Goal: Task Accomplishment & Management: Use online tool/utility

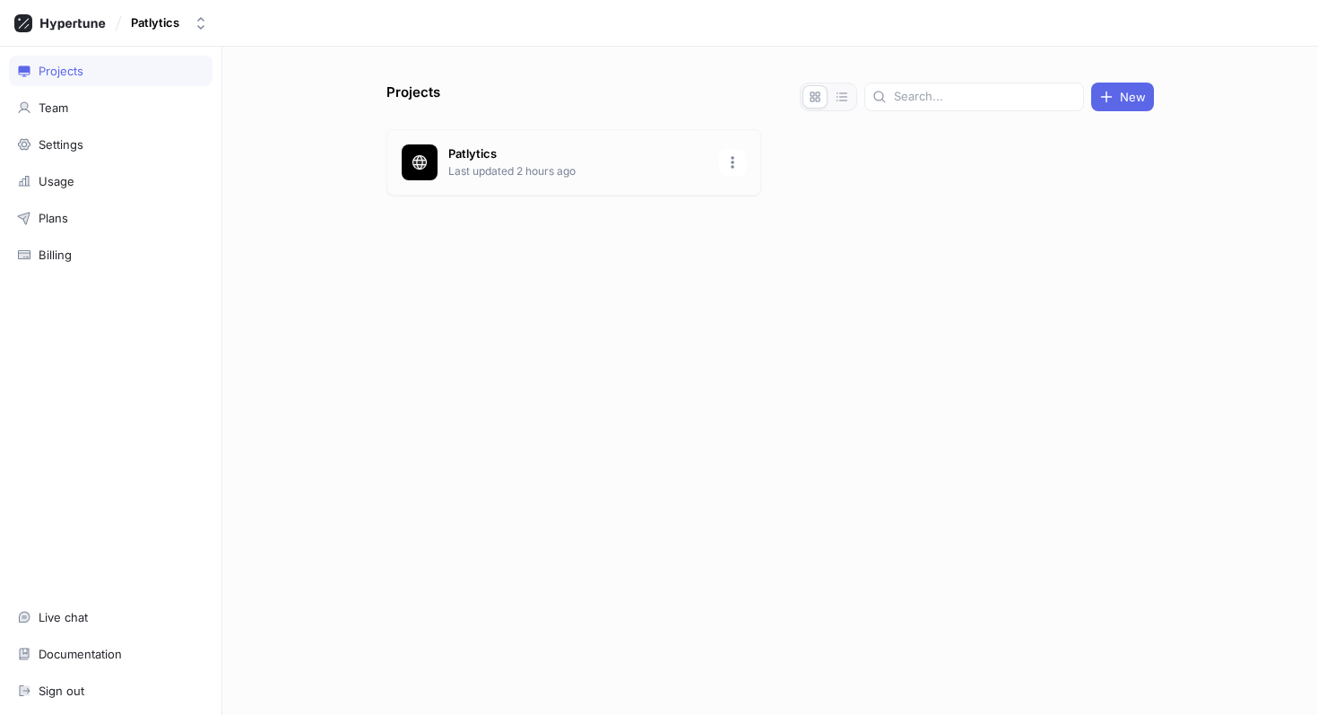
click at [531, 154] on p "Patlytics" at bounding box center [578, 154] width 260 height 18
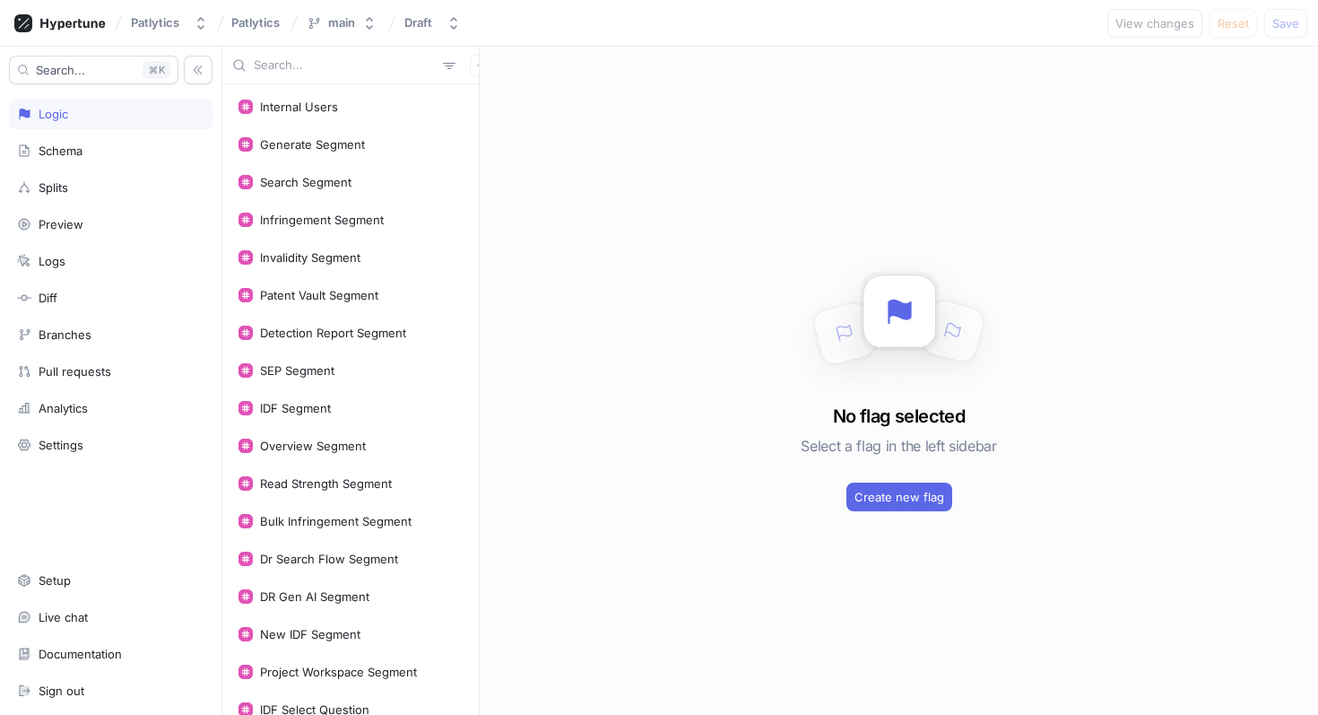
click at [301, 66] on input "text" at bounding box center [345, 65] width 182 height 18
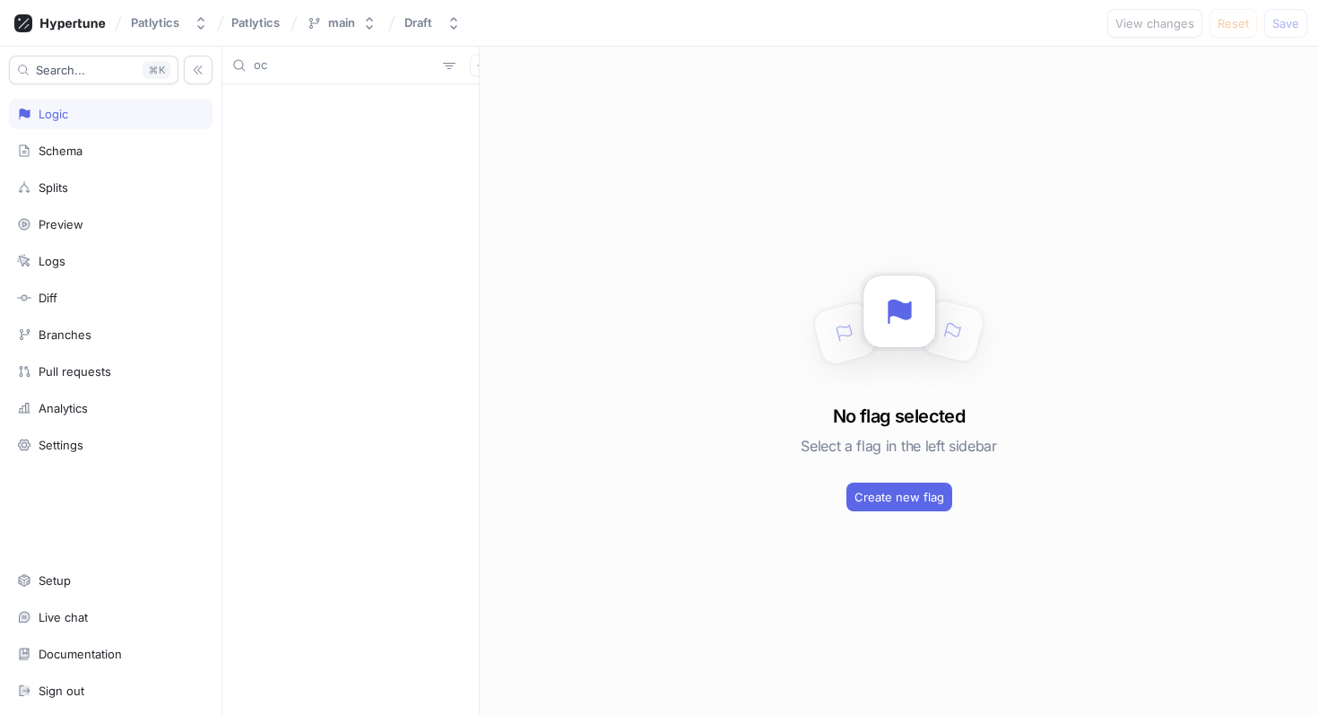
type input "o"
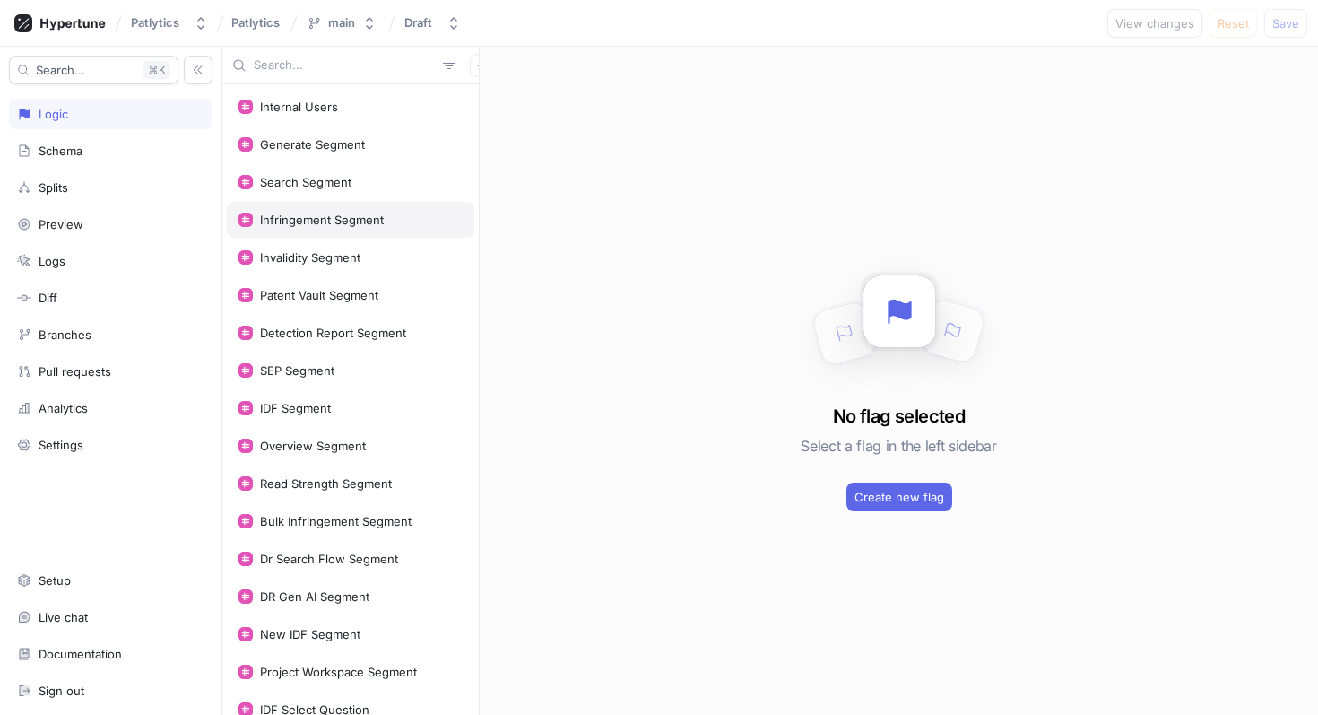
click at [407, 227] on div "Infringement Segment" at bounding box center [350, 220] width 247 height 36
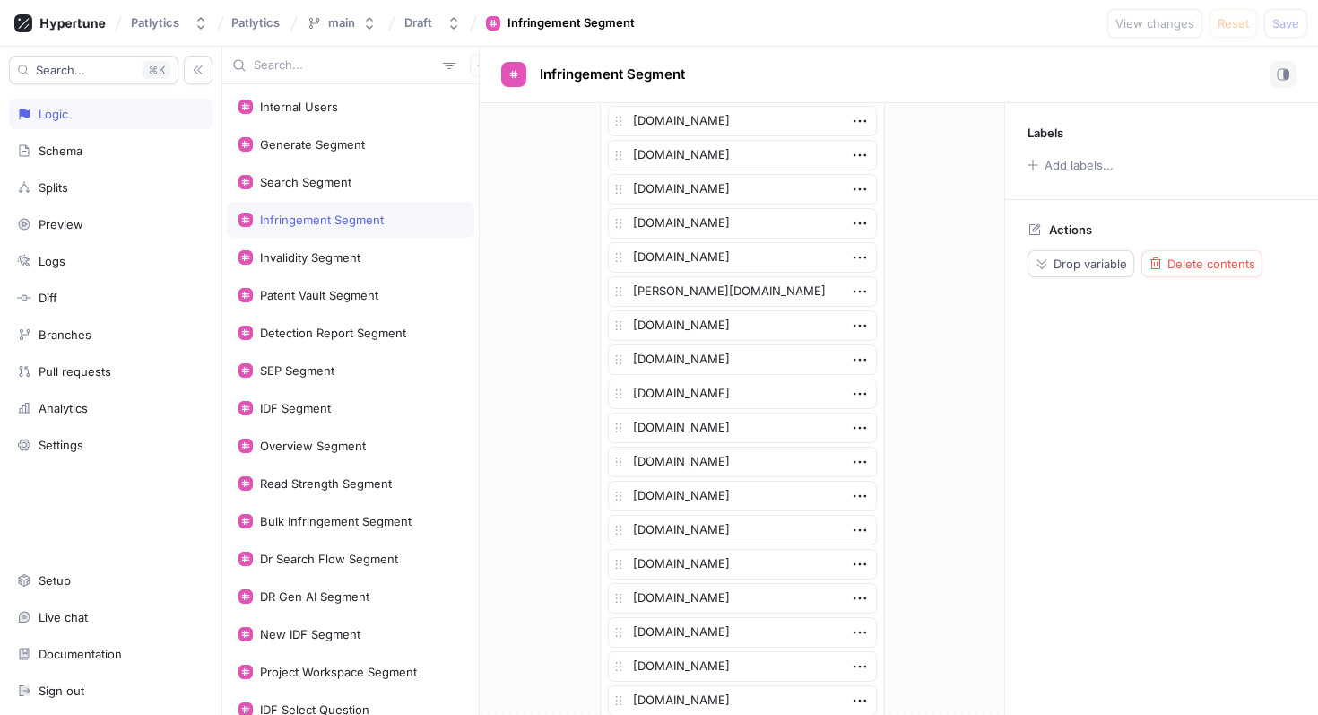
scroll to position [3487, 0]
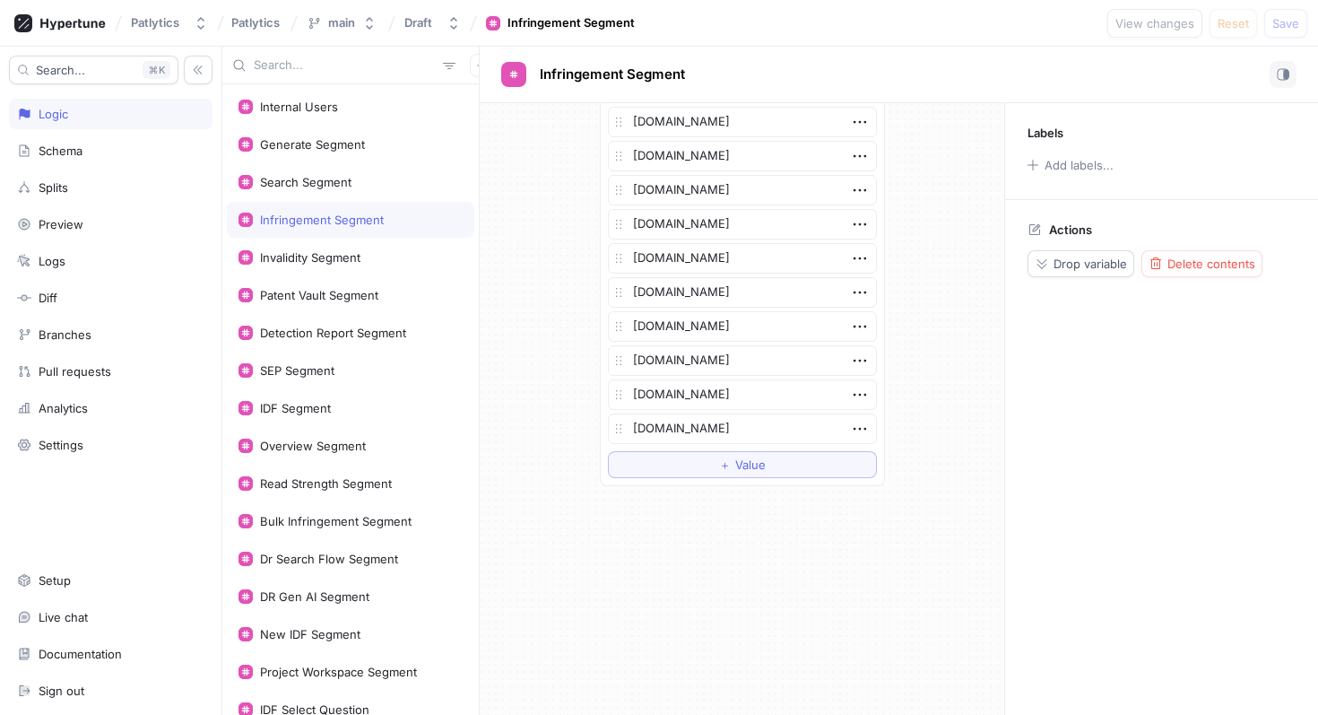
click at [295, 64] on input "text" at bounding box center [345, 65] width 182 height 18
type input "js"
type textarea "x"
type input "jsh"
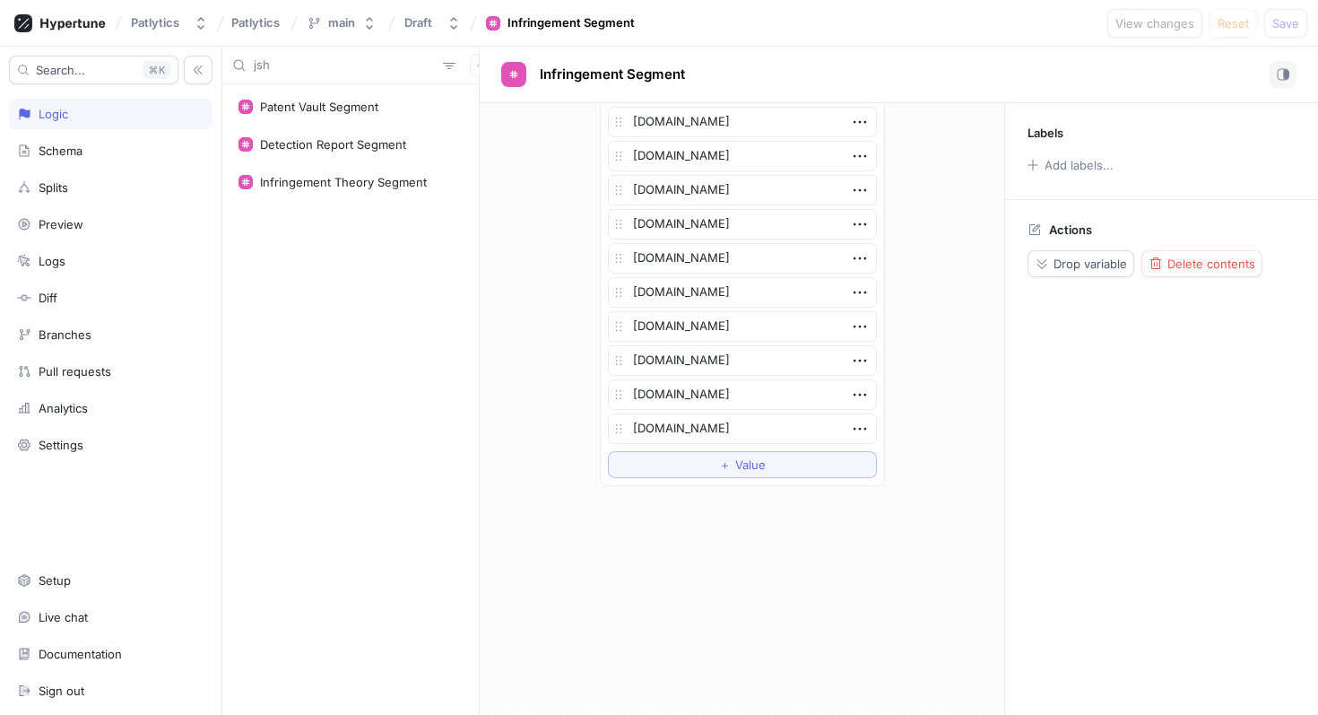
type textarea "x"
type input "jshe"
type textarea "x"
type input "jsheld"
type textarea "x"
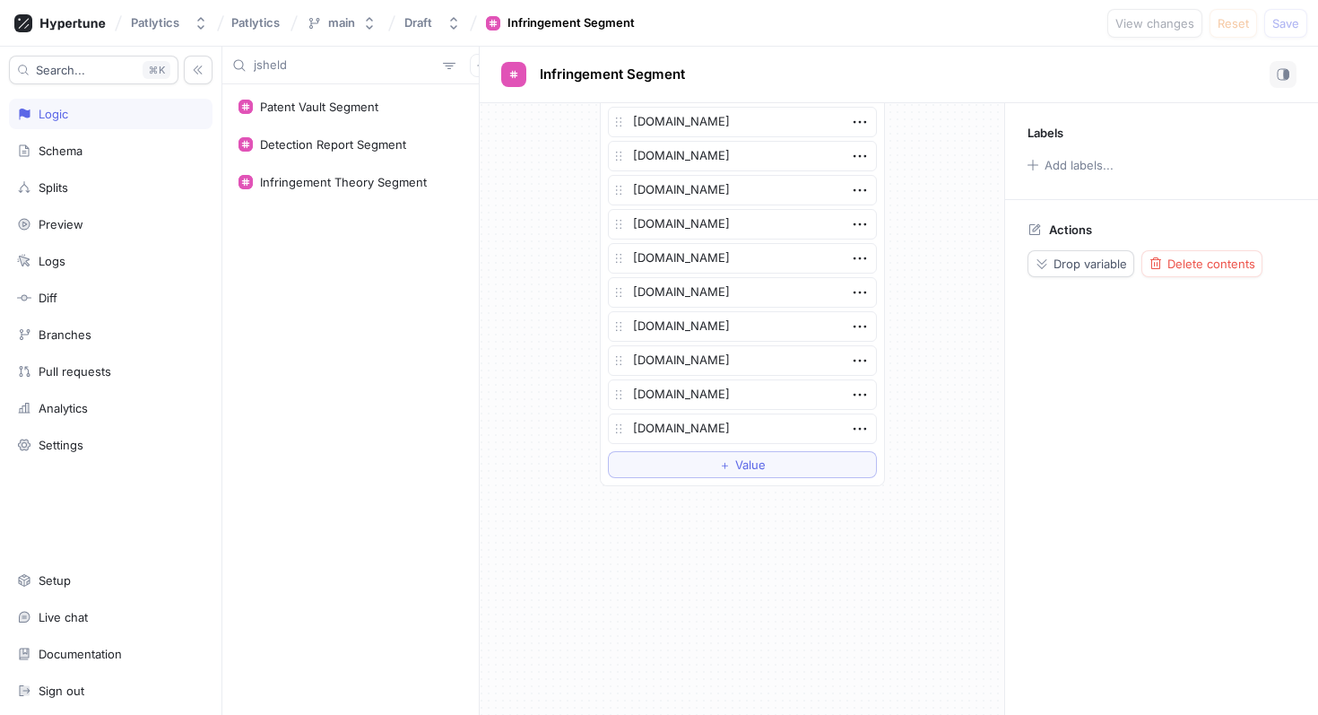
click at [300, 66] on input "jsheld" at bounding box center [345, 65] width 182 height 18
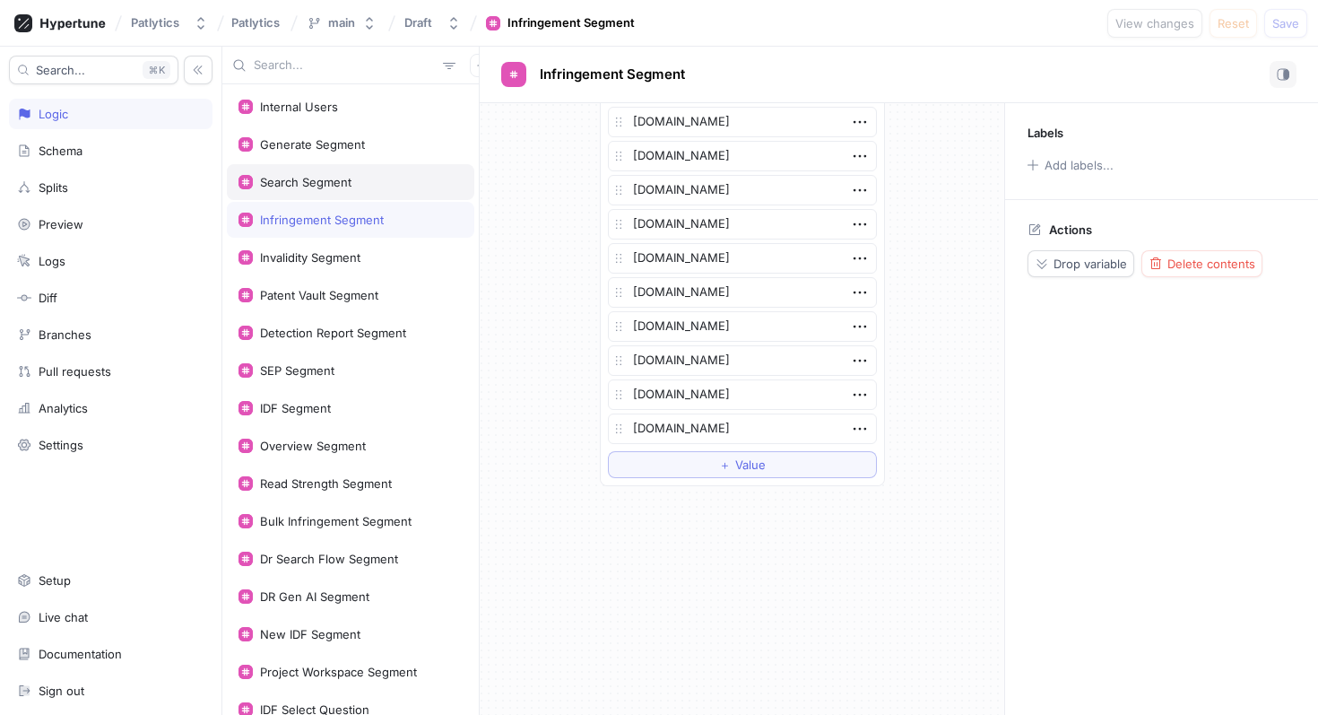
click at [354, 186] on div "Search Segment" at bounding box center [350, 182] width 224 height 14
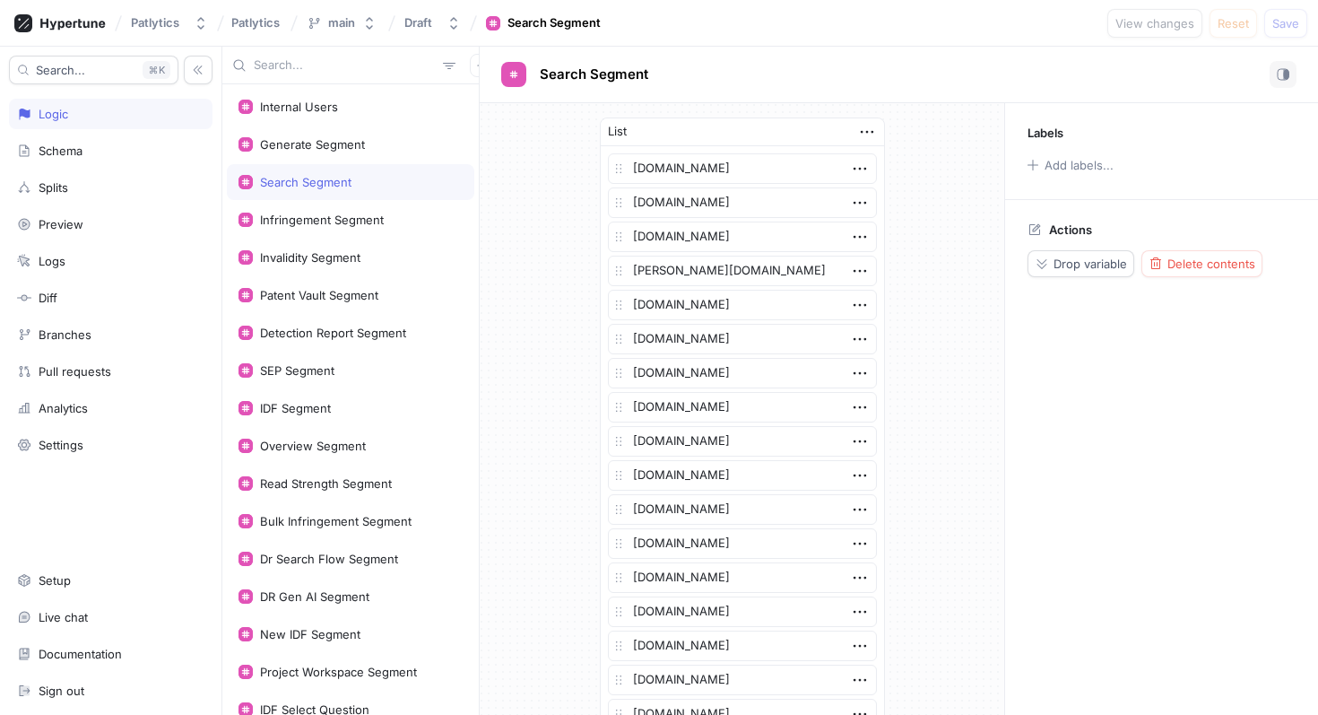
click at [344, 72] on input "text" at bounding box center [345, 65] width 182 height 18
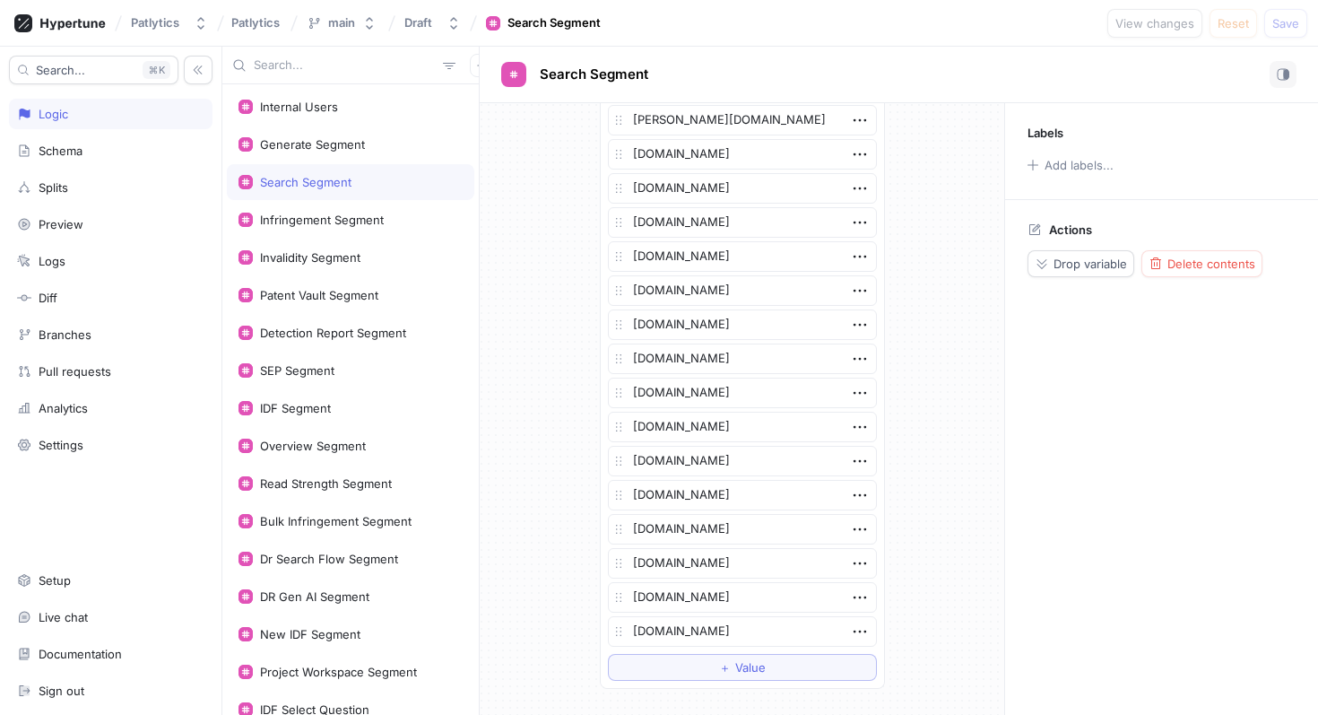
scroll to position [3985, 0]
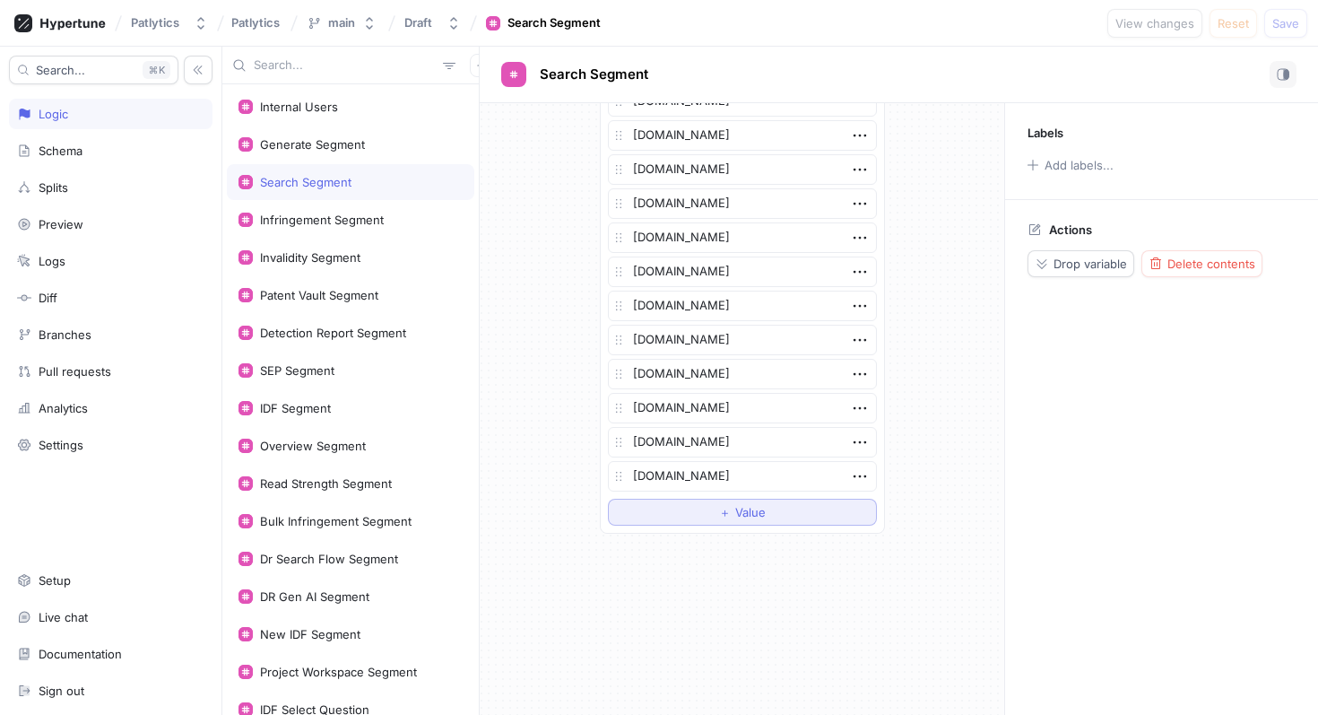
click at [685, 517] on button "＋ Value" at bounding box center [742, 511] width 269 height 27
type textarea "x"
type textarea "j"
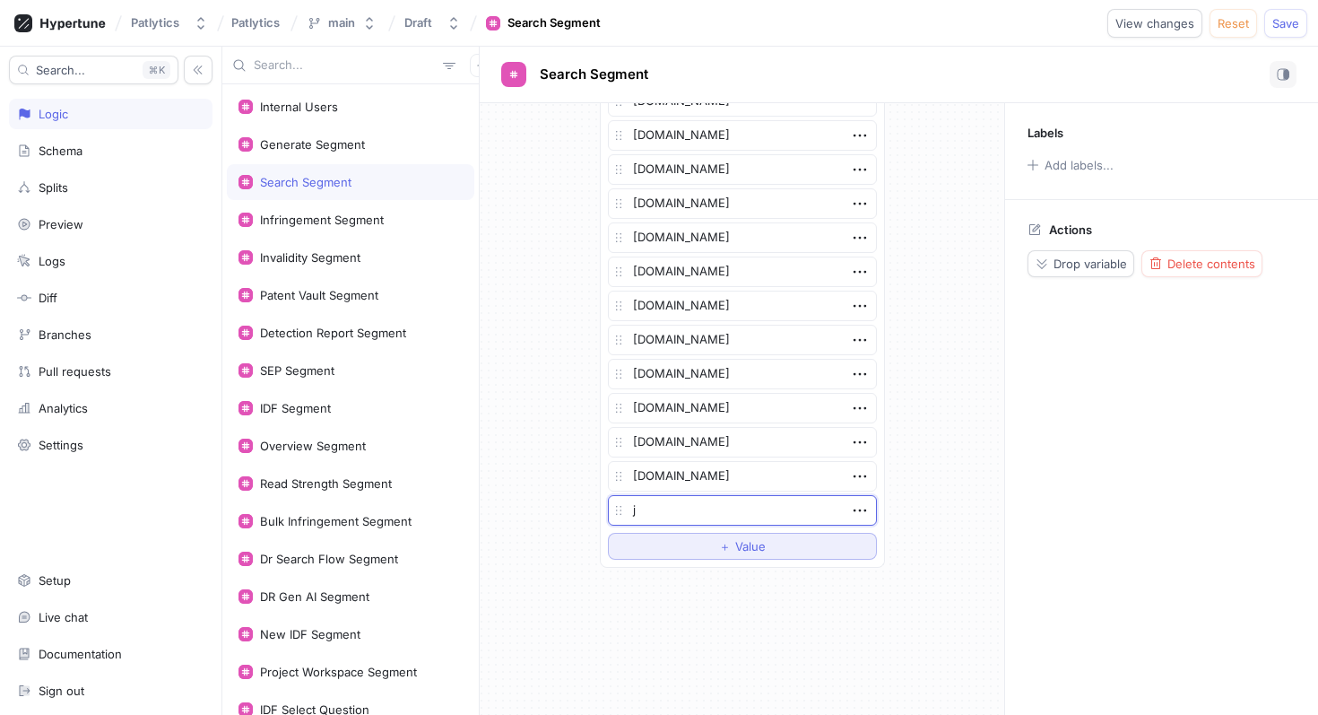
type textarea "x"
type textarea "js"
type textarea "x"
type textarea "jsh"
type textarea "x"
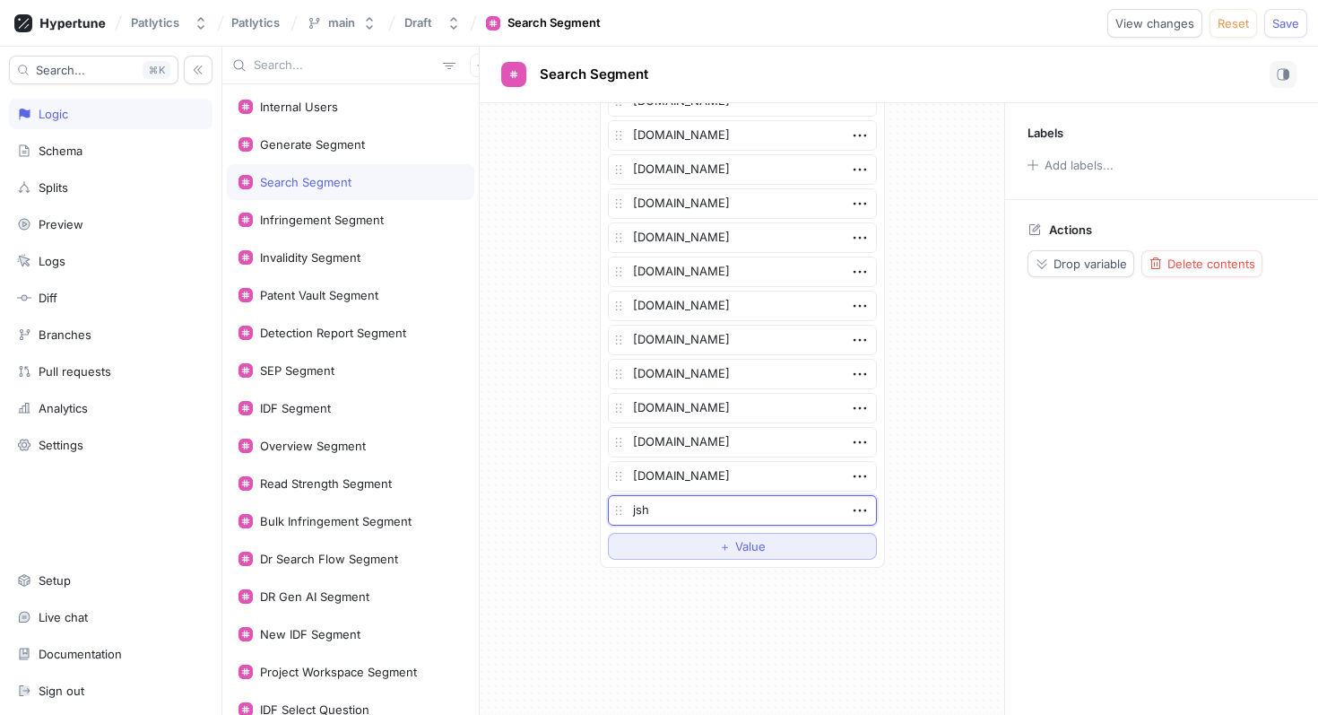
type textarea "jshe"
type textarea "x"
type textarea "jshel"
type textarea "x"
type textarea "jsheld"
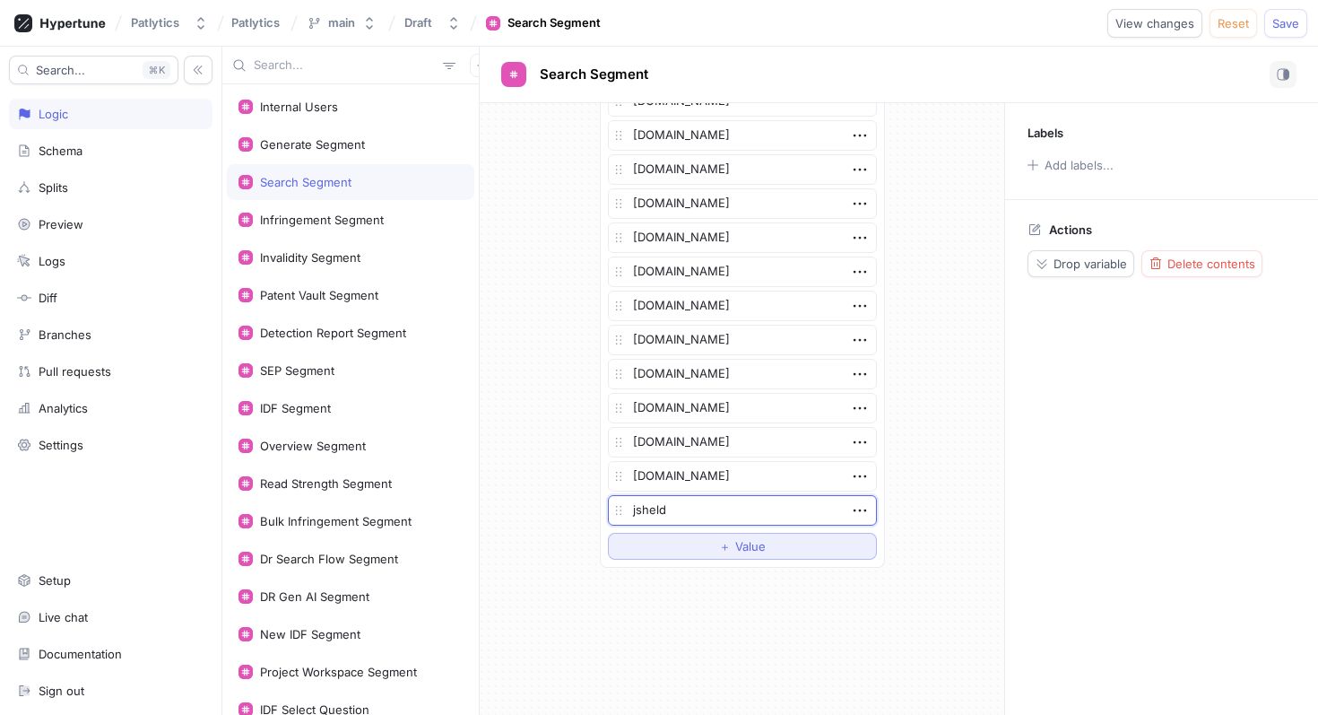
type textarea "x"
type textarea "jsheld."
type textarea "x"
type textarea "[DOMAIN_NAME]"
type textarea "x"
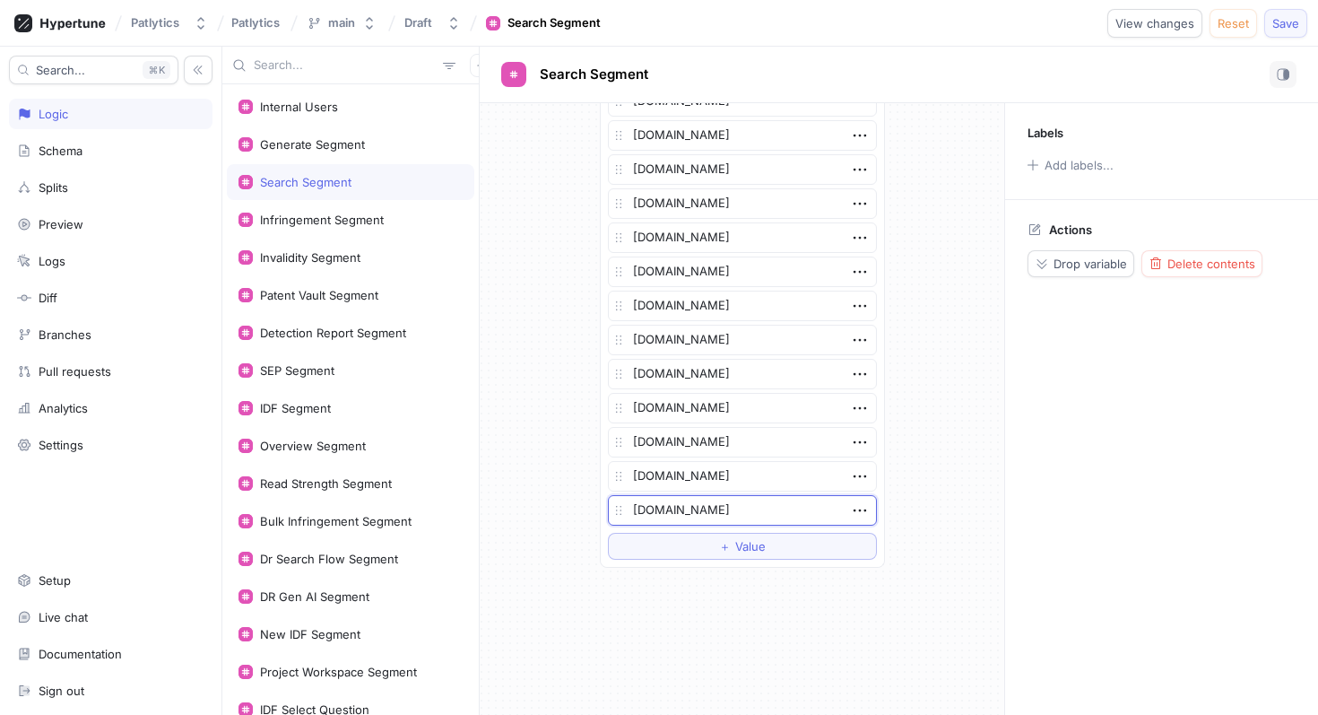
type textarea "[DOMAIN_NAME]"
click at [1286, 21] on span "Save" at bounding box center [1285, 23] width 27 height 11
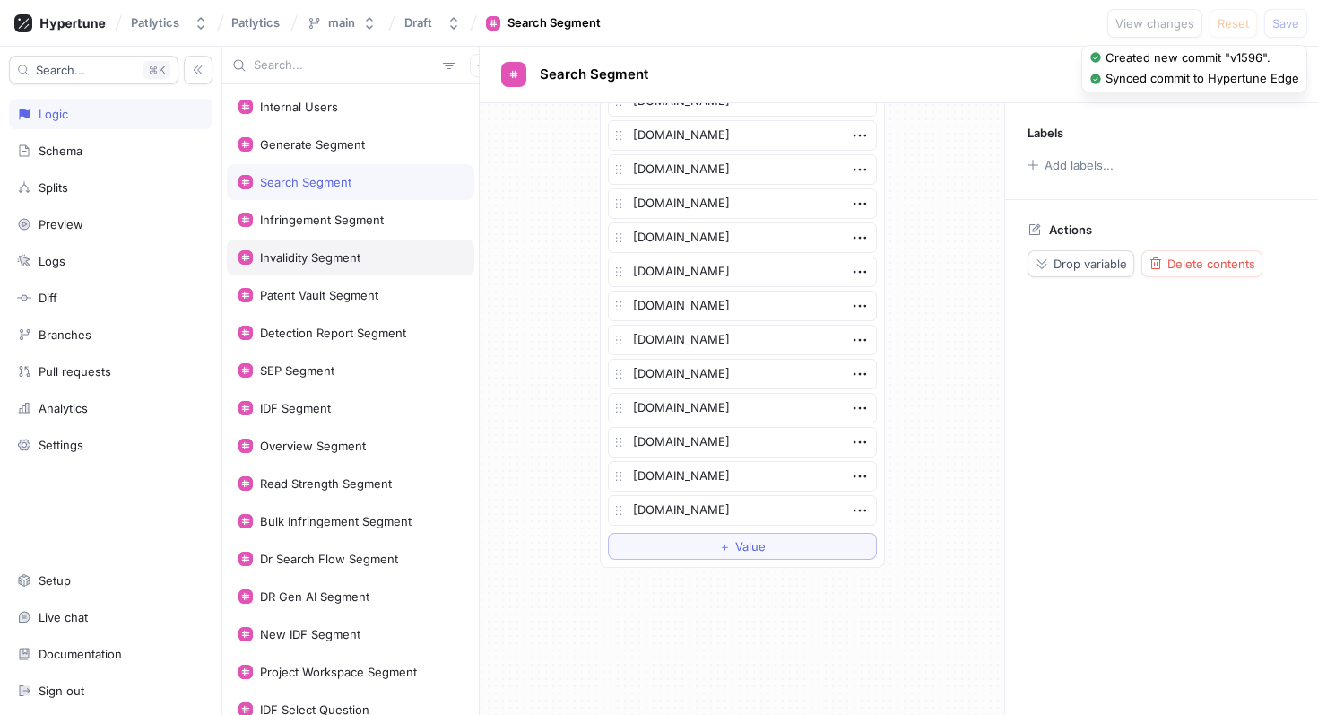
click at [373, 264] on div "Invalidity Segment" at bounding box center [350, 257] width 247 height 36
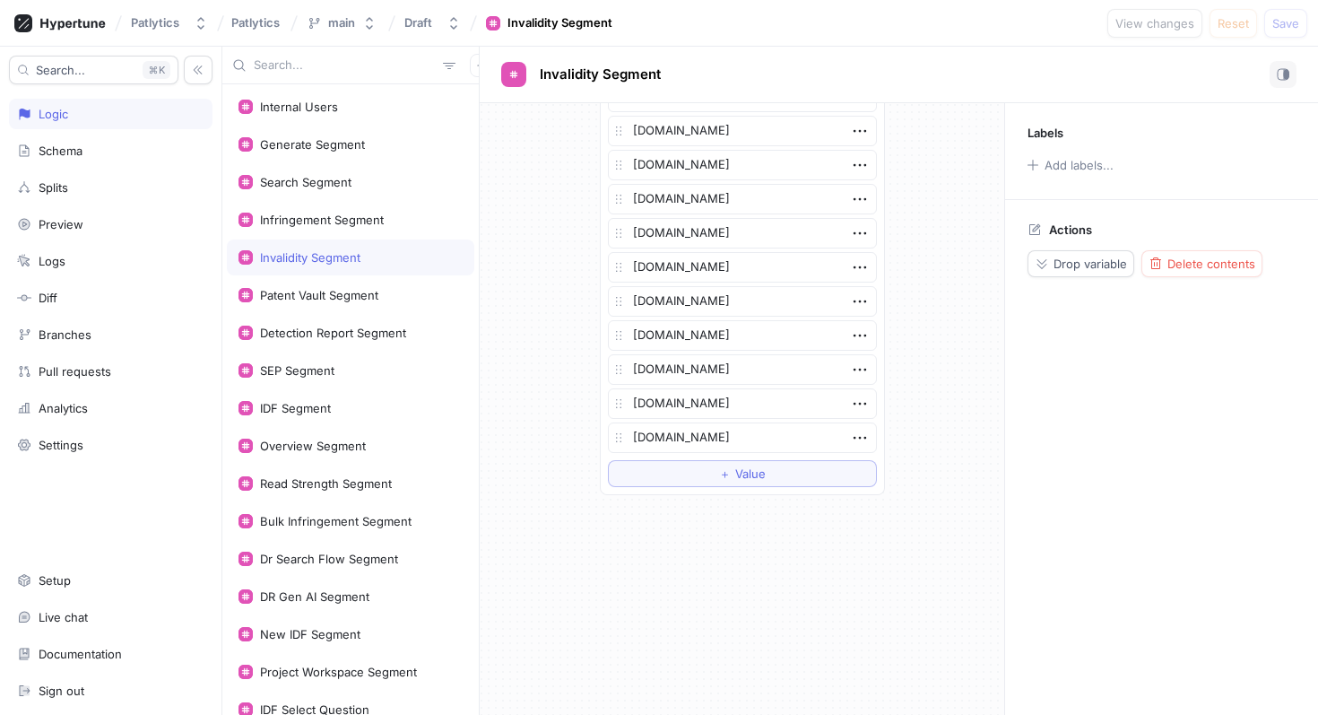
scroll to position [4101, 0]
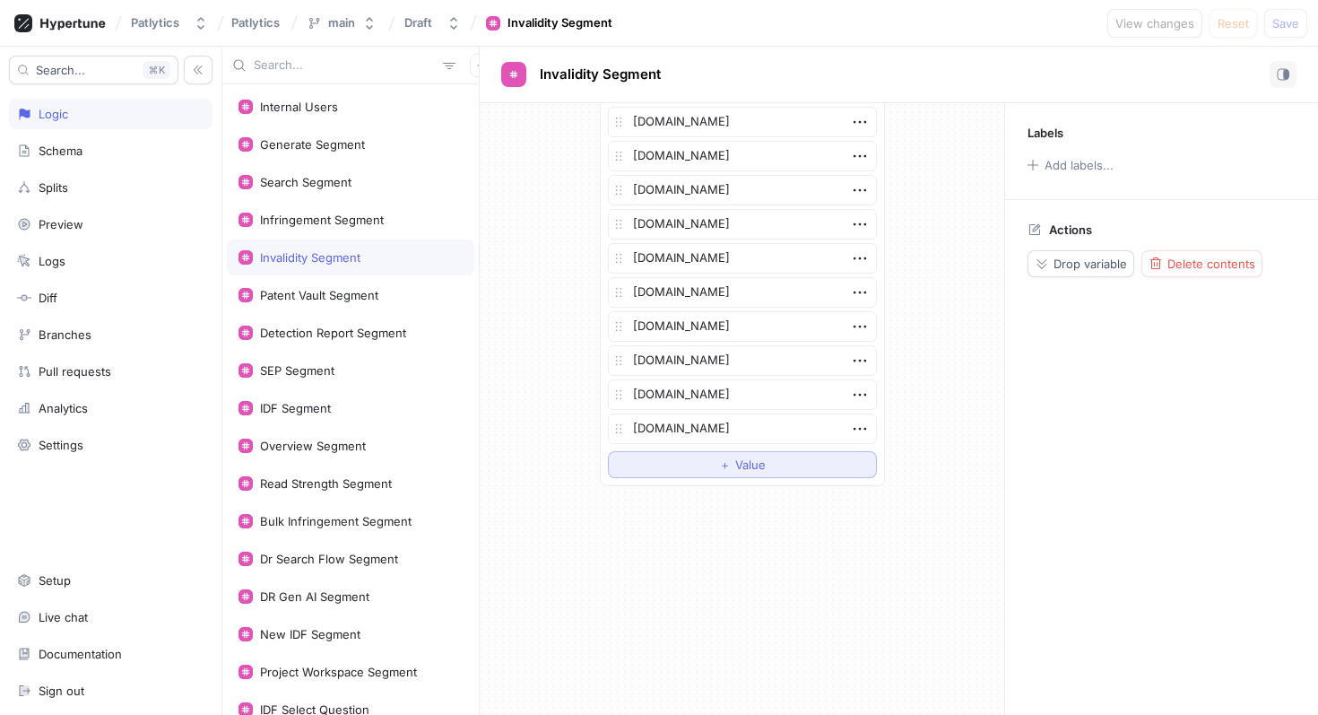
click at [701, 466] on button "＋ Value" at bounding box center [742, 464] width 269 height 27
type textarea "x"
type textarea "j"
type textarea "x"
type textarea "js"
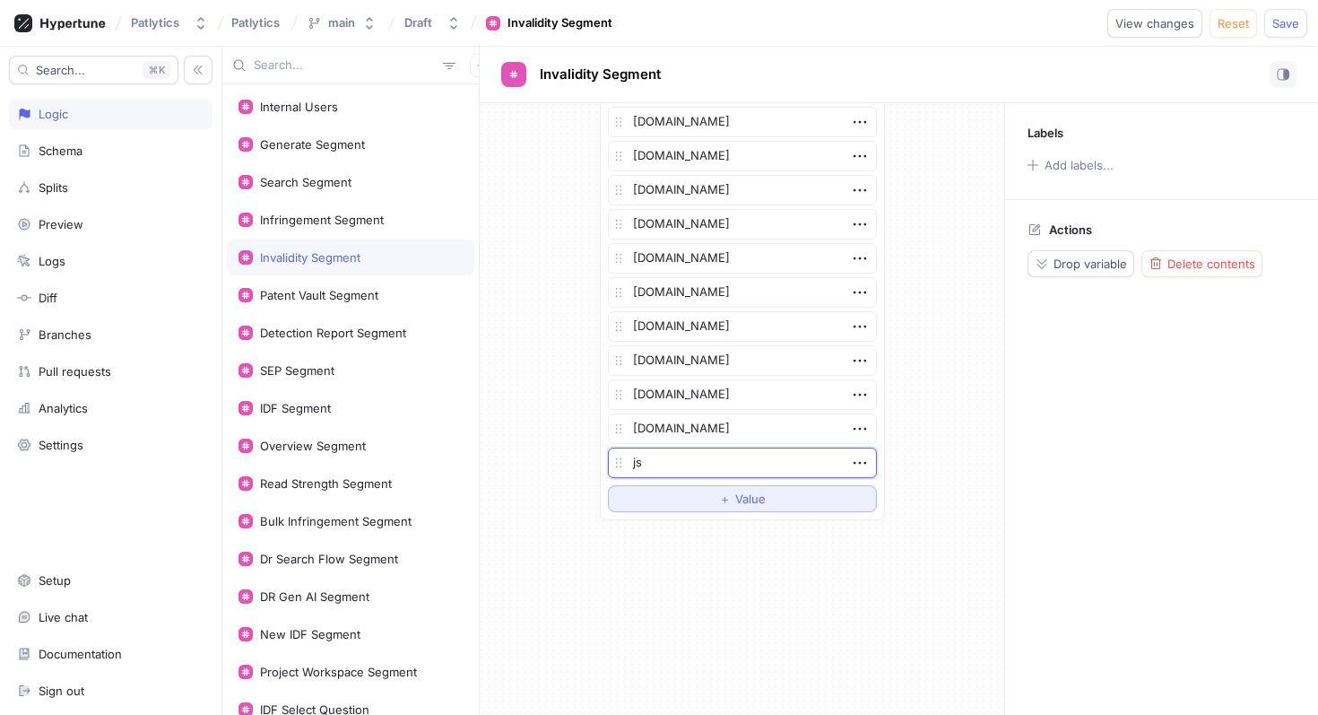
type textarea "x"
type textarea "jsh"
type textarea "x"
type textarea "jshe"
type textarea "x"
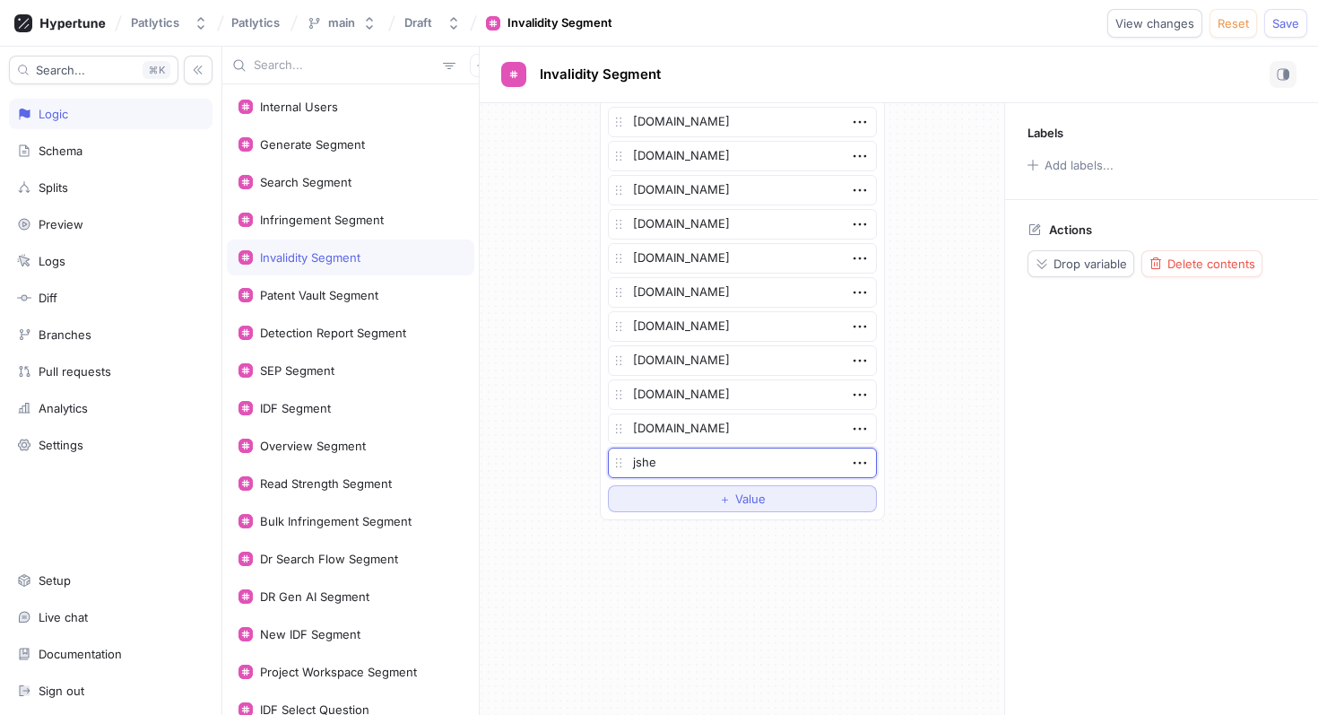
type textarea "jshel"
type textarea "x"
type textarea "jsheld"
type textarea "x"
type textarea "jsheld."
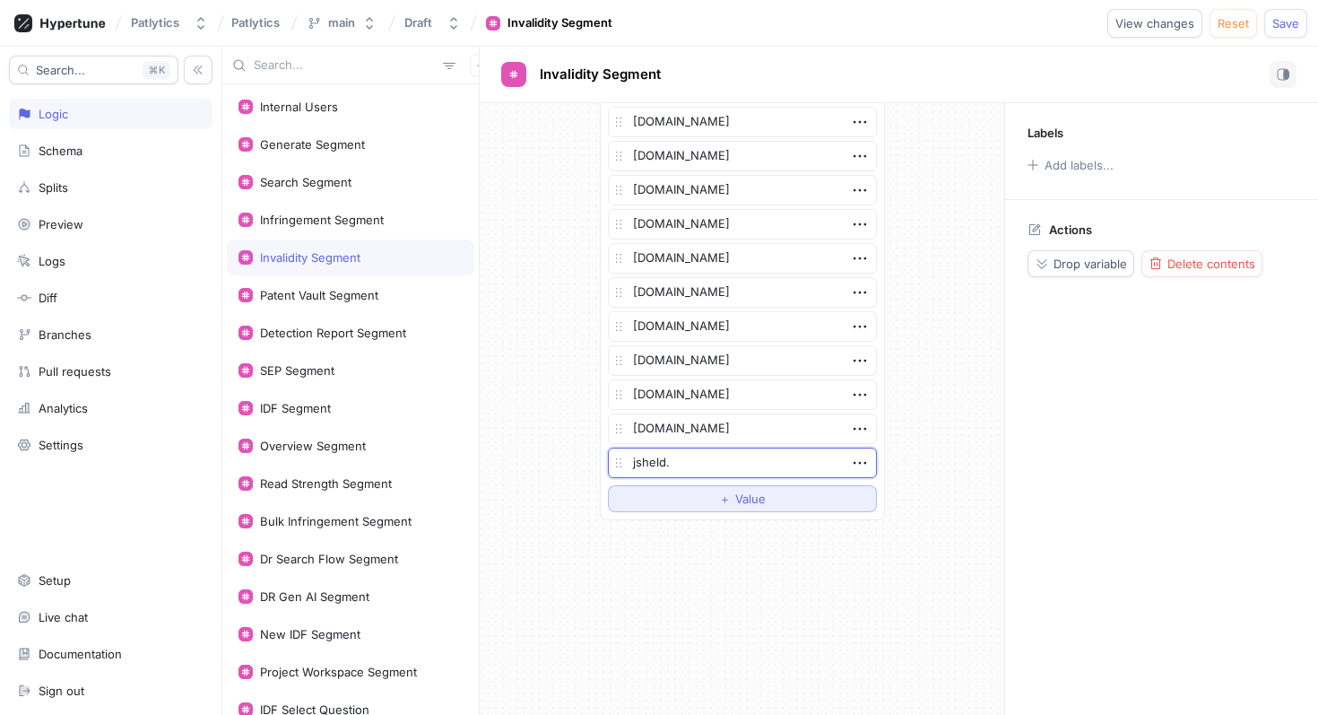
type textarea "x"
type textarea "jsheld.c"
type textarea "x"
type textarea "[DOMAIN_NAME]"
type textarea "x"
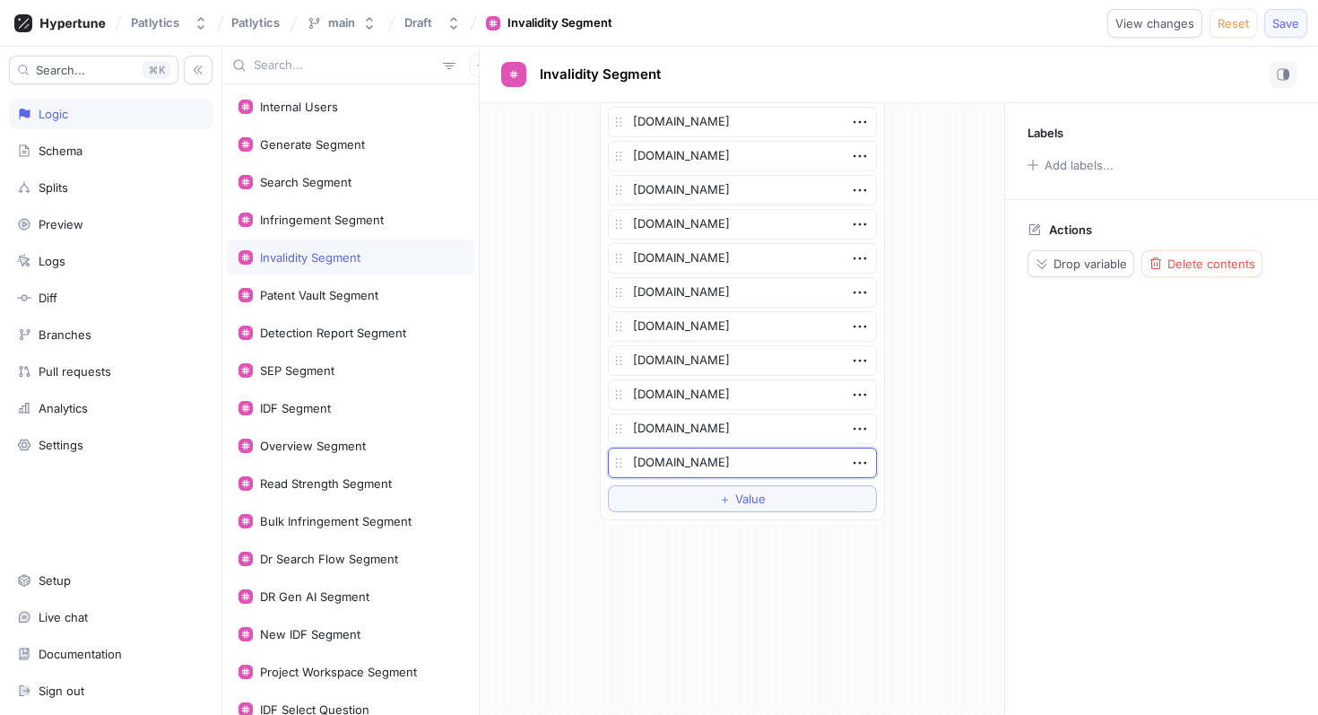
type textarea "[DOMAIN_NAME]"
click at [1288, 19] on span "Save" at bounding box center [1285, 23] width 27 height 11
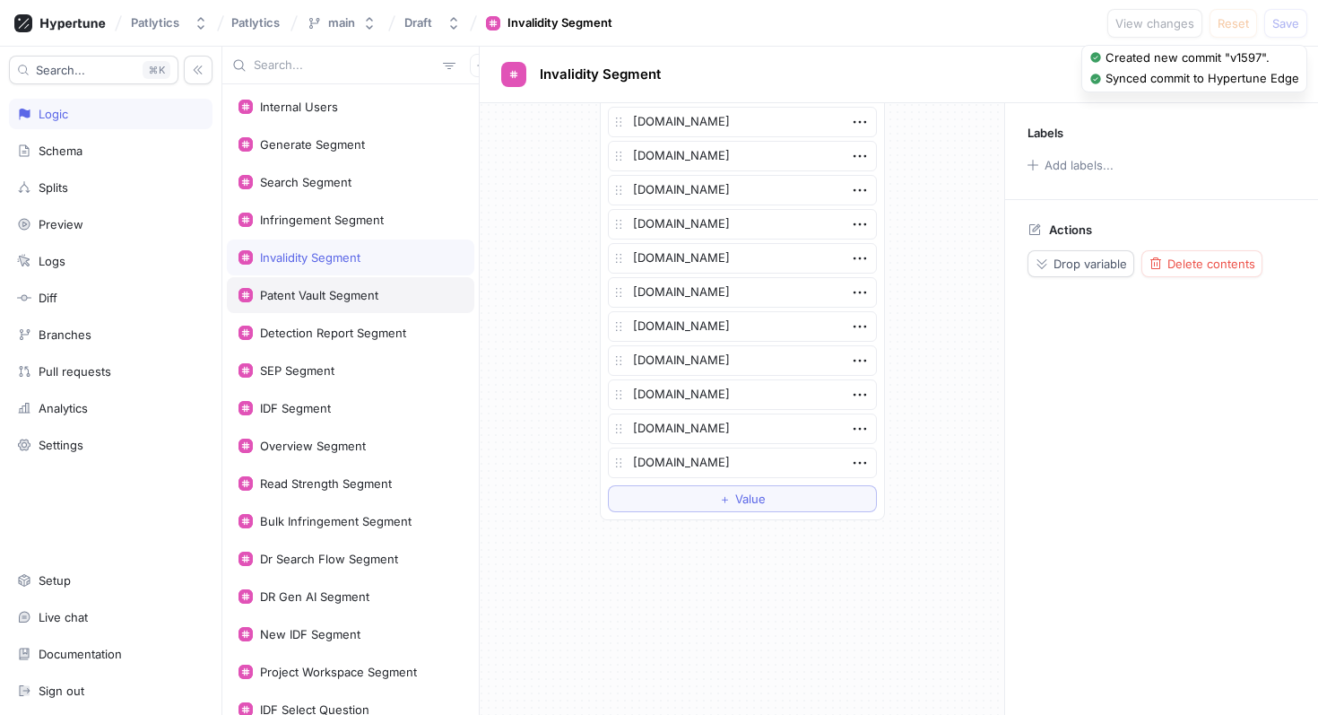
click at [383, 296] on div "Patent Vault Segment" at bounding box center [350, 295] width 224 height 14
type textarea "x"
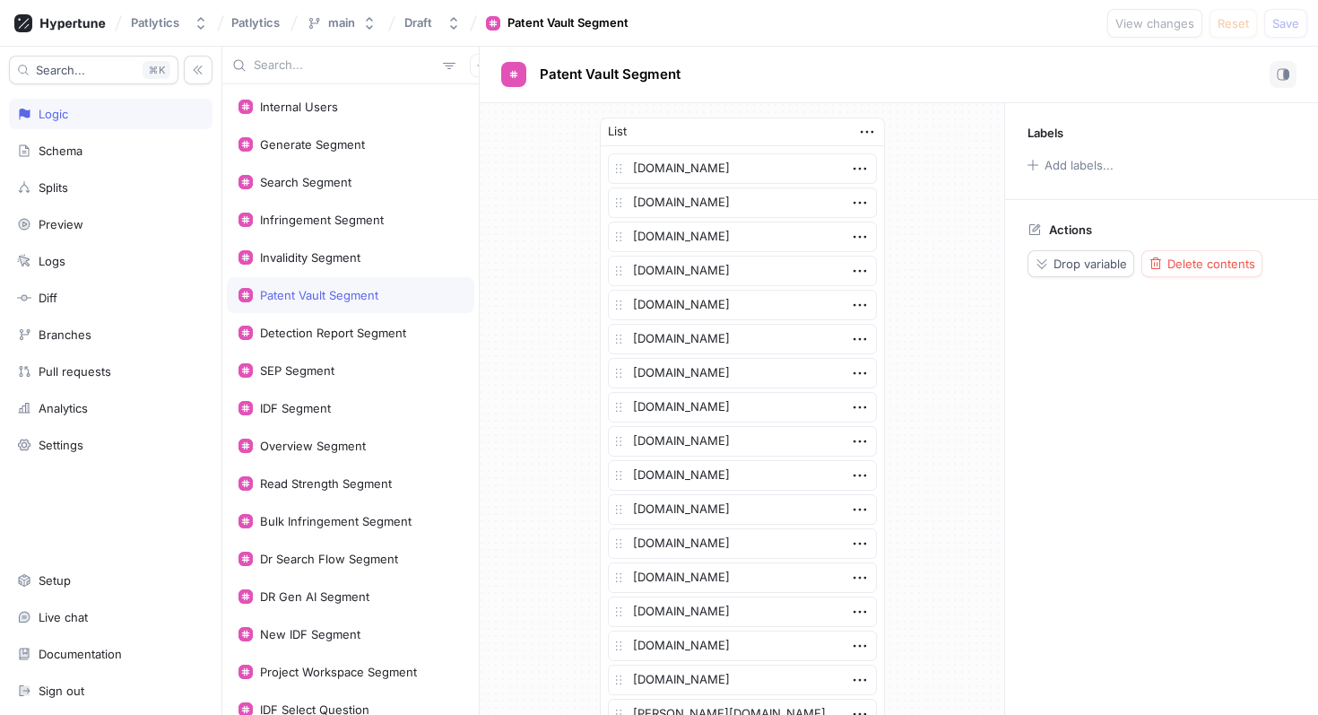
click at [330, 67] on input "text" at bounding box center [345, 65] width 182 height 18
type input "jsh"
type textarea "x"
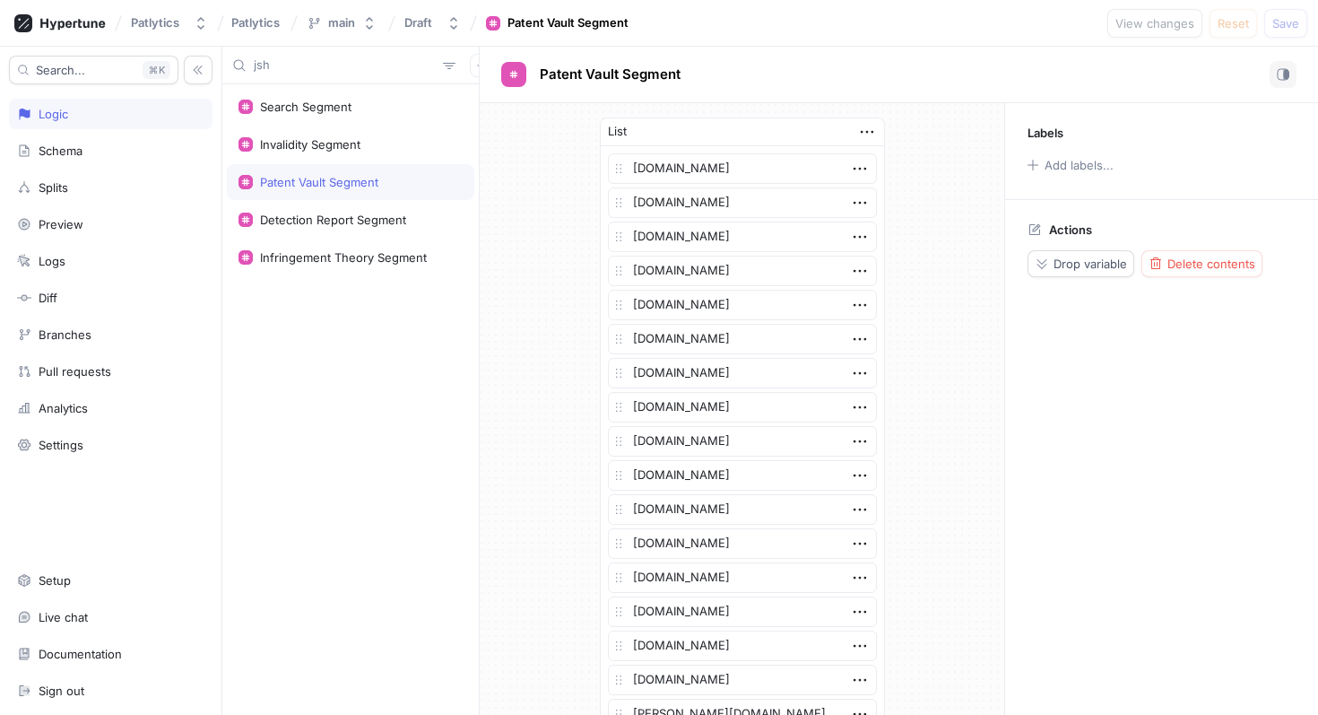
type input "jshe"
type textarea "x"
type input "j"
type textarea "x"
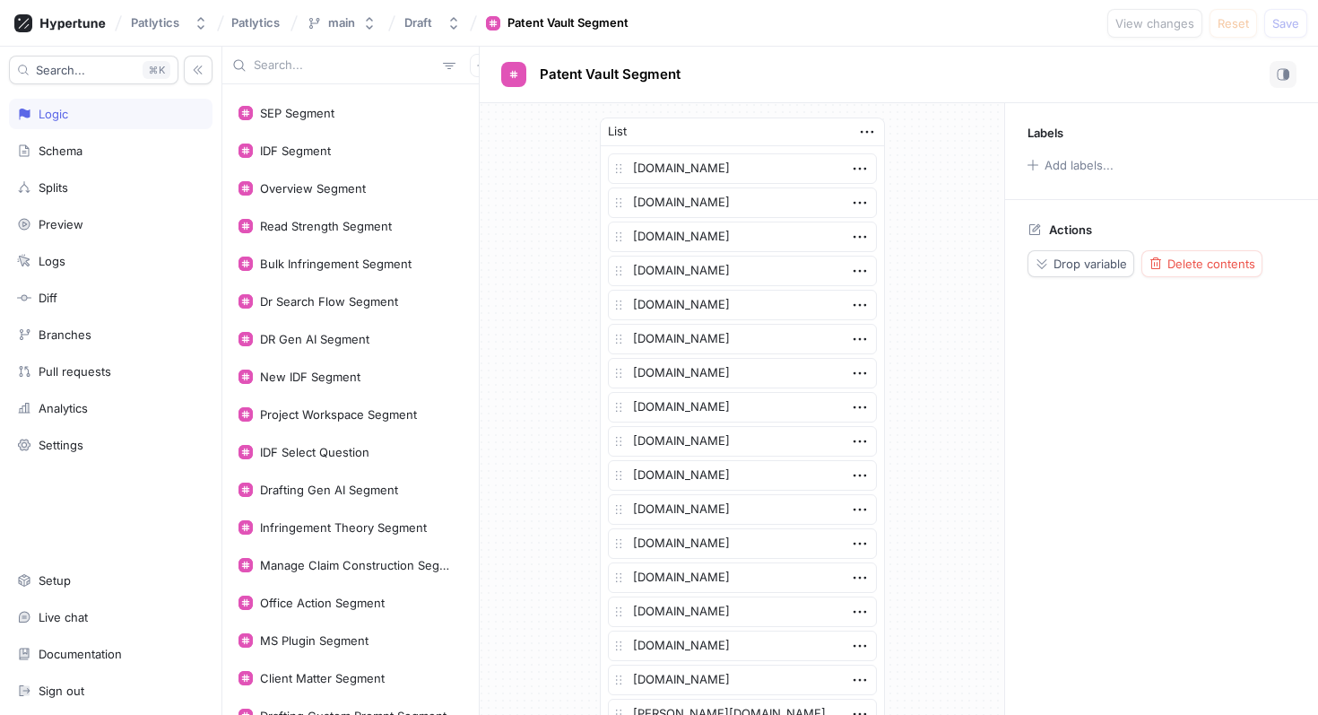
scroll to position [261, 0]
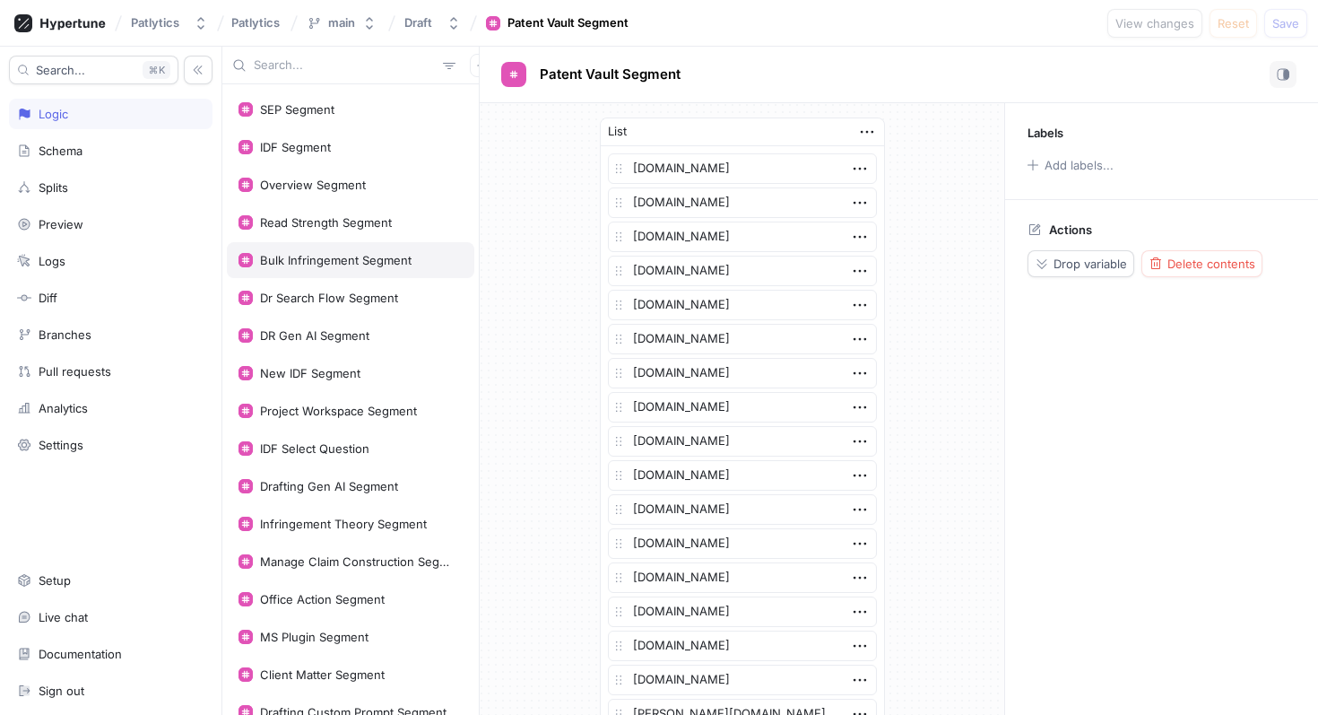
click at [390, 256] on div "Bulk Infringement Segment" at bounding box center [336, 260] width 152 height 14
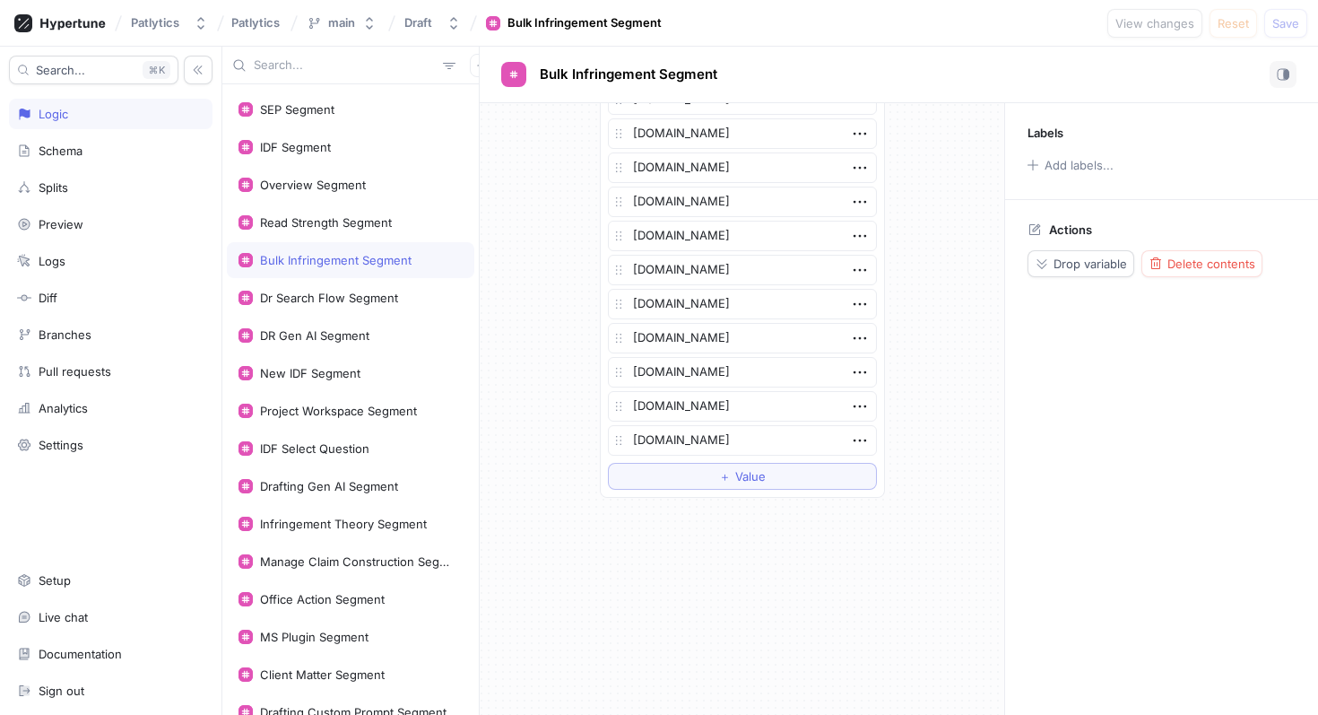
scroll to position [2329, 0]
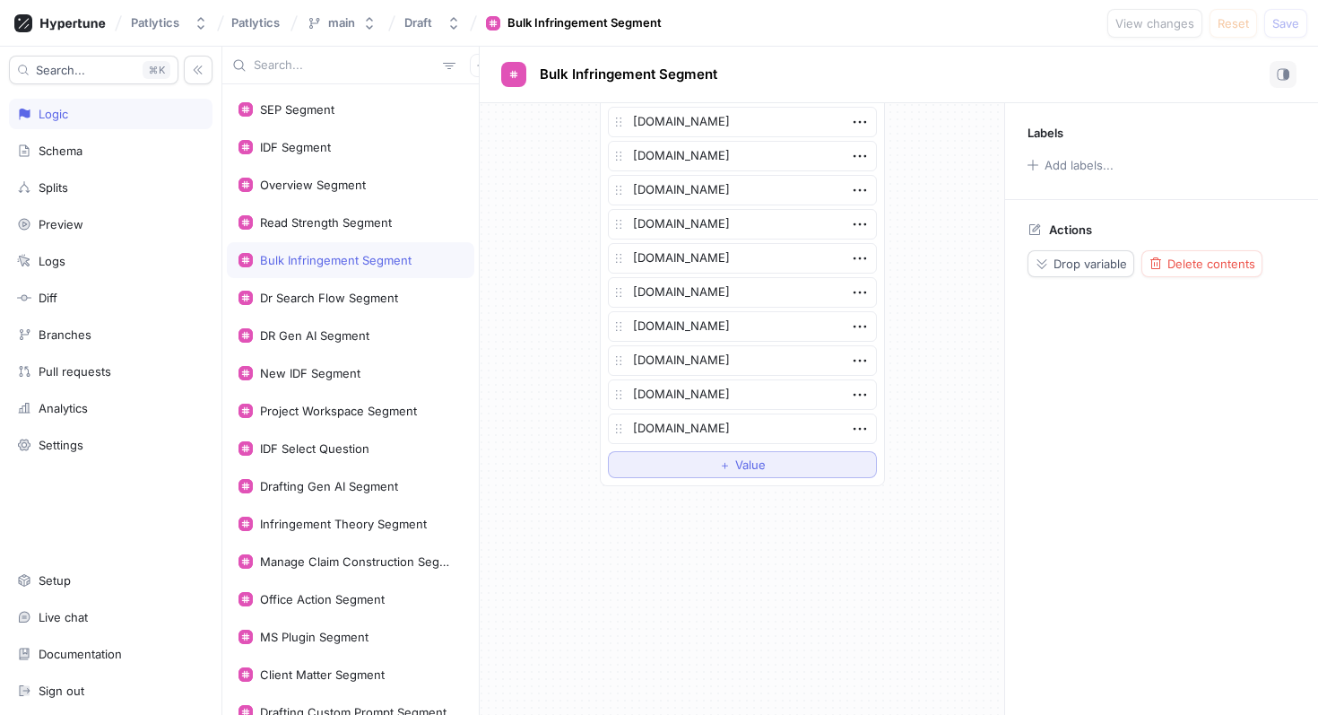
click at [672, 471] on button "＋ Value" at bounding box center [742, 464] width 269 height 27
type textarea "x"
type textarea "j"
type textarea "x"
type textarea "js"
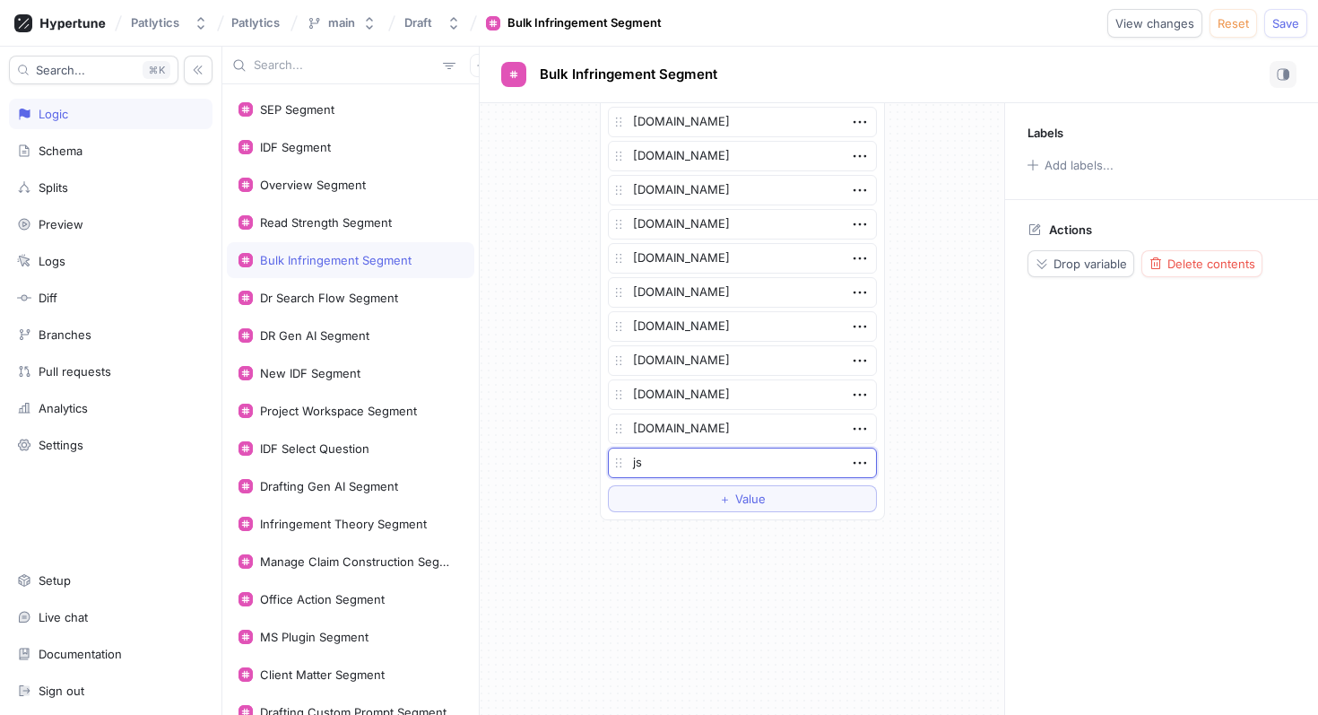
type textarea "x"
type textarea "jsh"
type textarea "x"
type textarea "jshe"
type textarea "x"
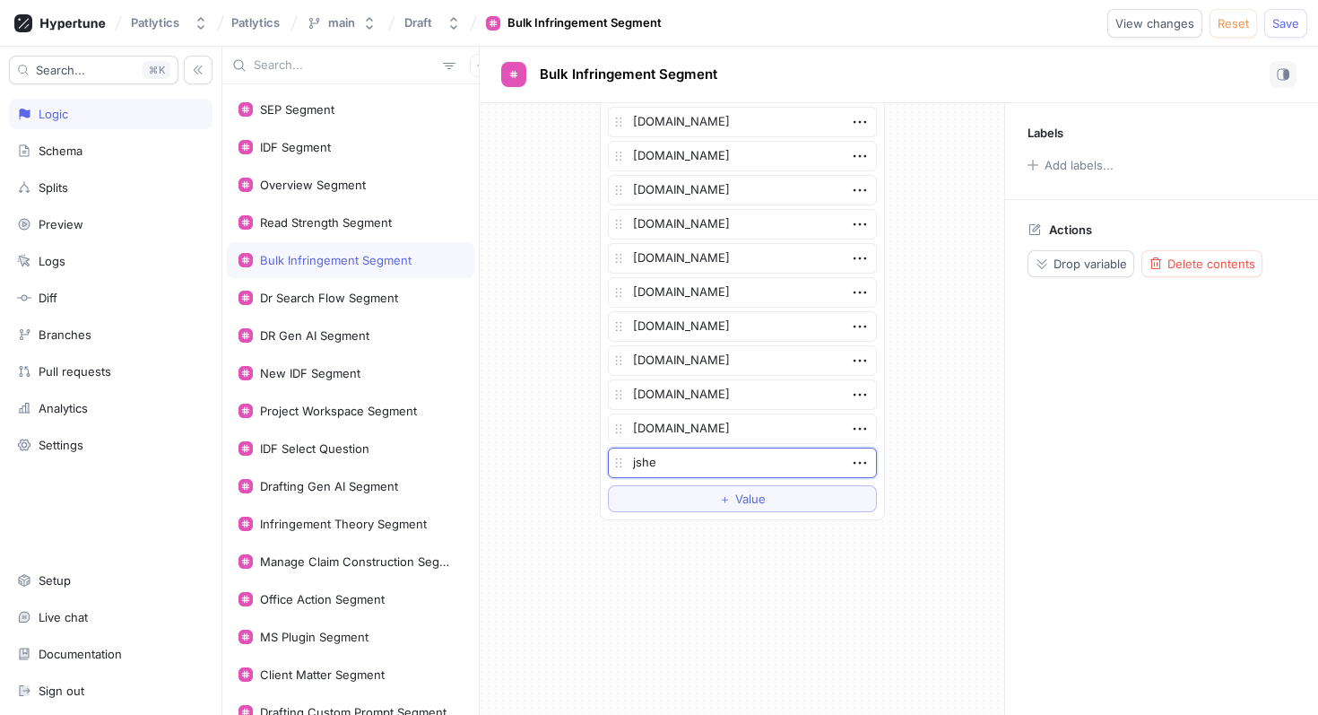
type textarea "jshel"
type textarea "x"
type textarea "jsheld"
type textarea "x"
type textarea "jsheld."
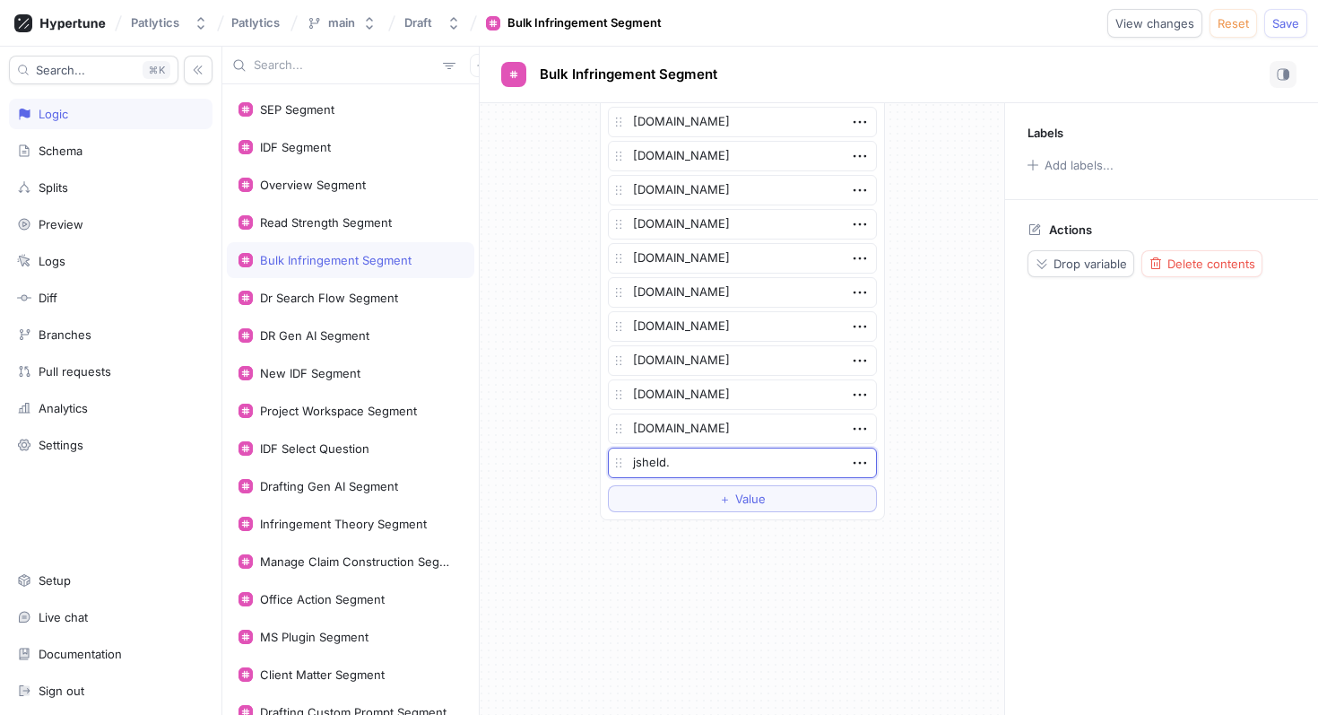
type textarea "x"
type textarea "jsheld.c"
type textarea "x"
type textarea "[DOMAIN_NAME]"
type textarea "x"
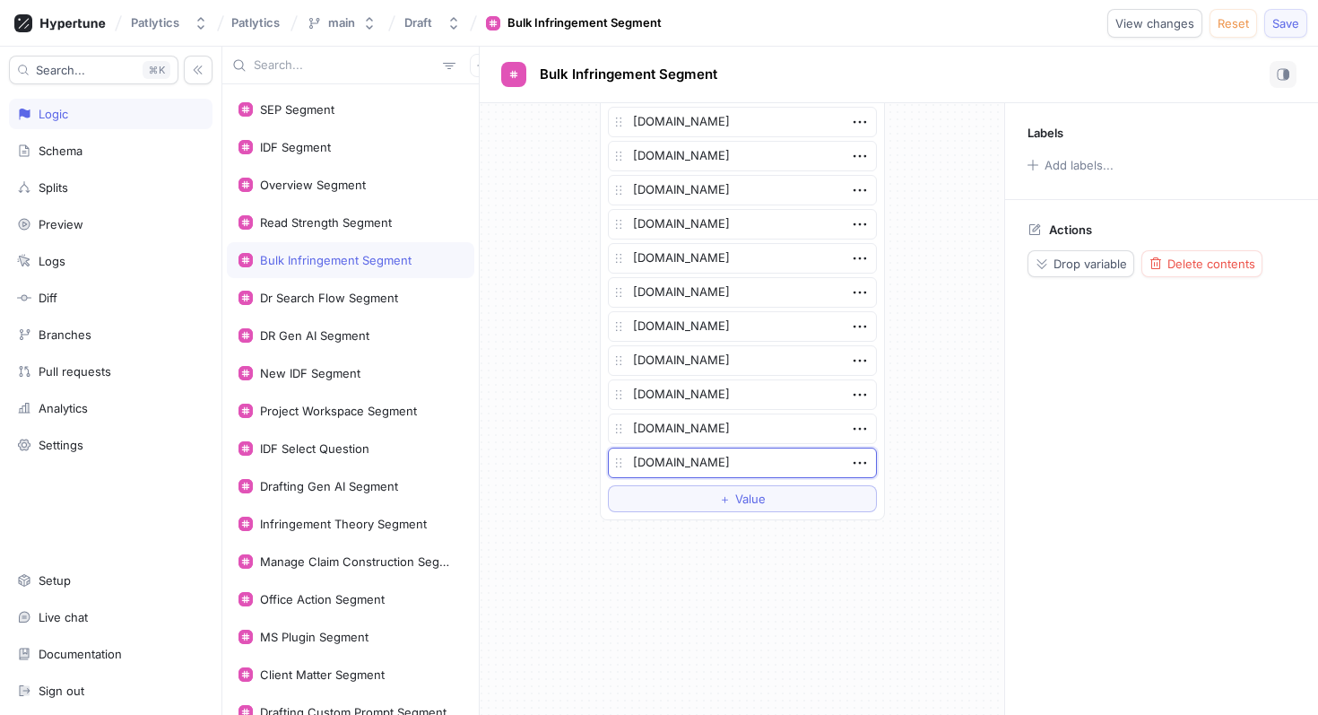
type textarea "[DOMAIN_NAME]"
click at [1284, 29] on span "Save" at bounding box center [1285, 23] width 27 height 11
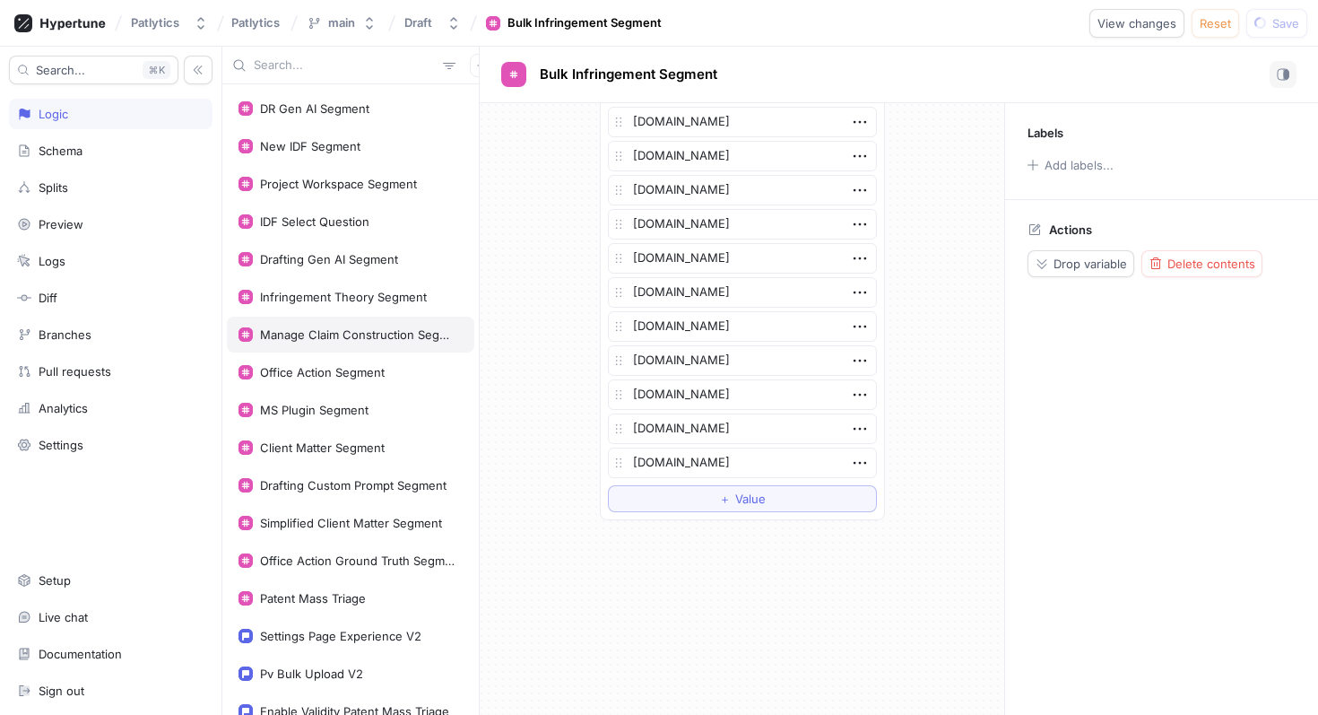
scroll to position [489, 0]
click at [387, 602] on div "Patent Mass Triage" at bounding box center [350, 596] width 224 height 14
type textarea "x"
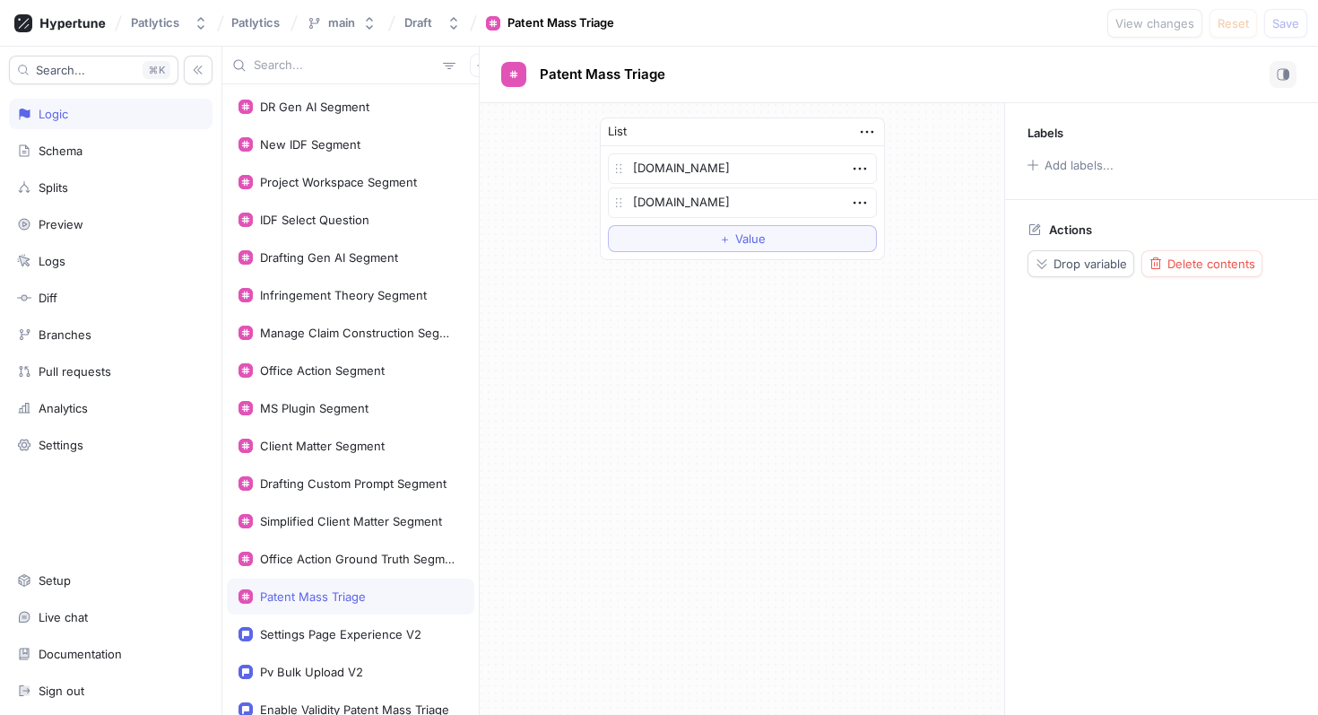
click at [322, 58] on input "text" at bounding box center [345, 65] width 182 height 18
type input "js"
type textarea "x"
type input "jsh"
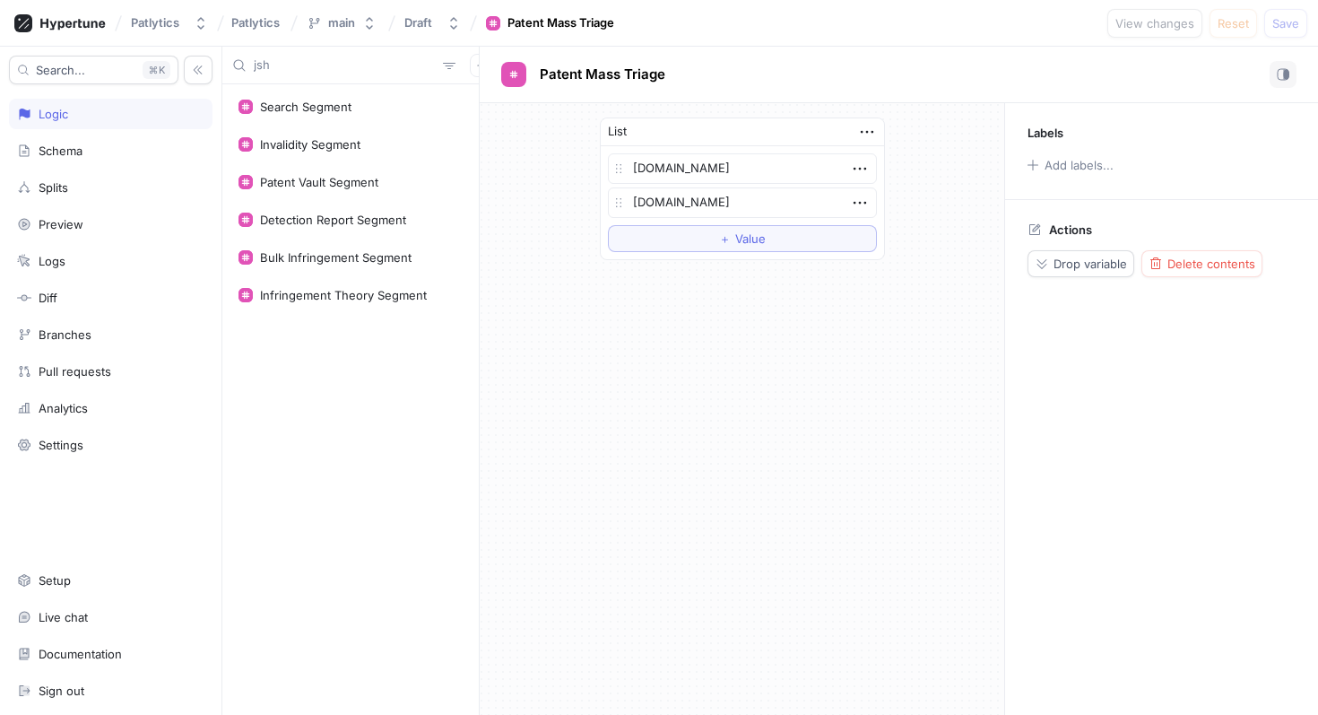
type textarea "x"
type input "jshel"
type textarea "x"
type input "jsheld"
type textarea "x"
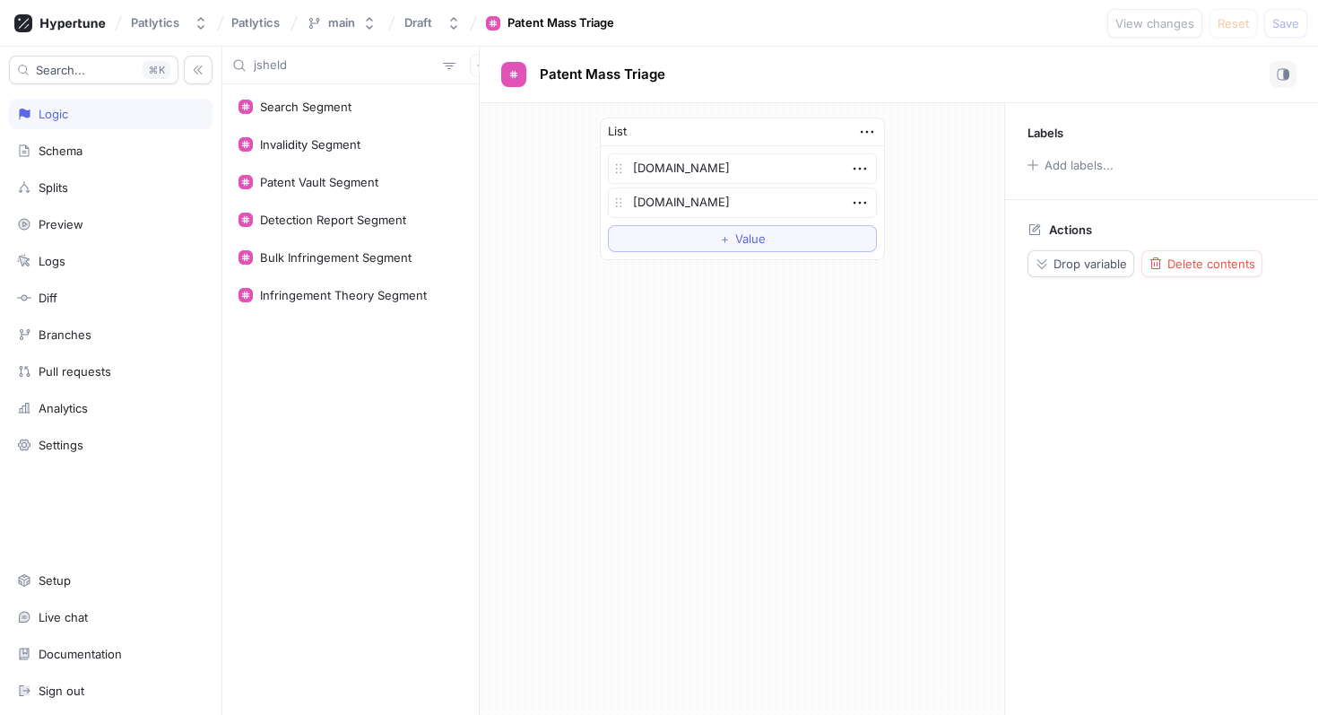
click at [322, 67] on input "jsheld" at bounding box center [345, 65] width 182 height 18
type input "in"
type textarea "x"
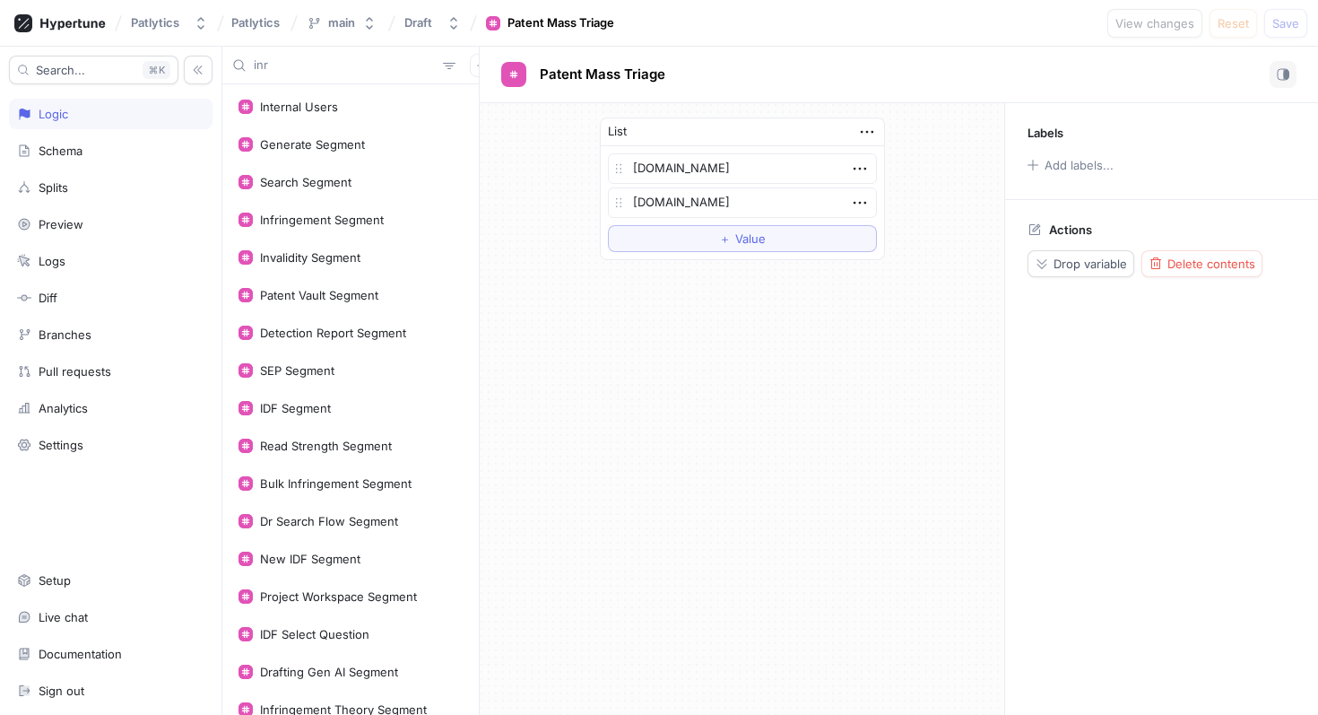
type input "inri"
type textarea "x"
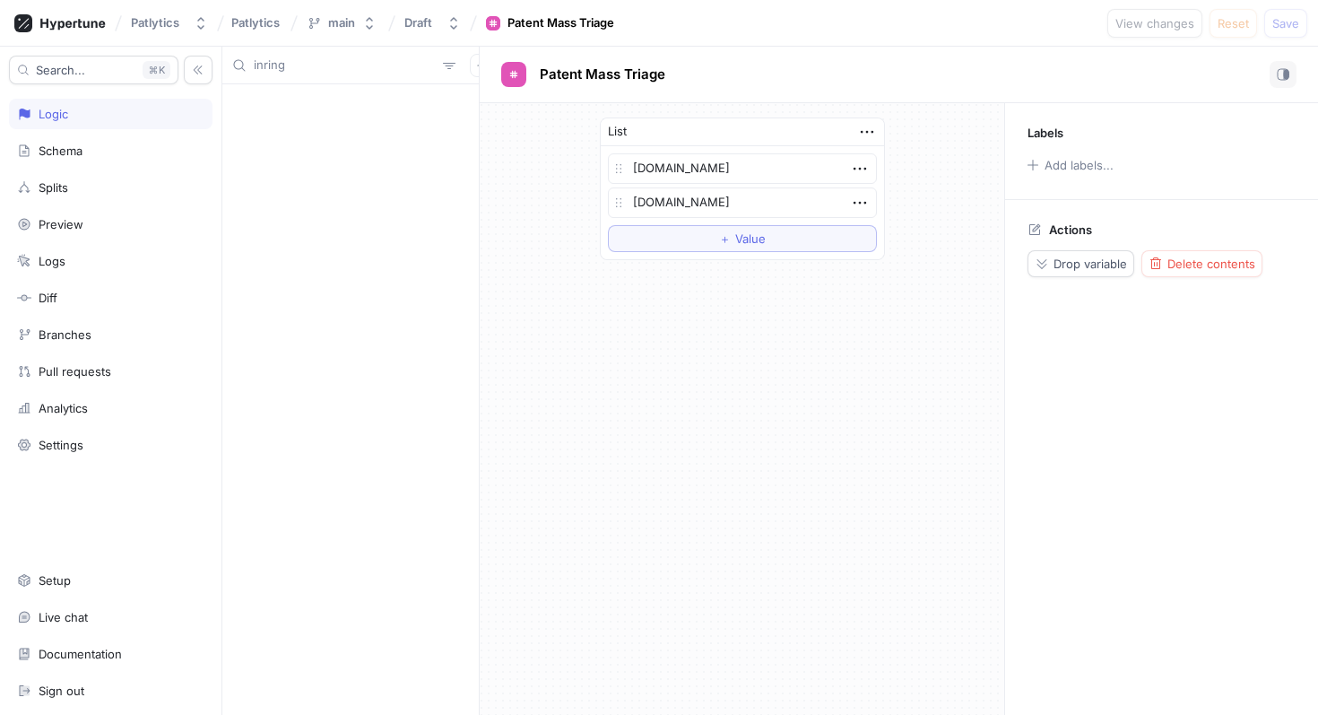
type input "inringe"
type textarea "x"
type input "inrin"
type textarea "x"
type input "inri"
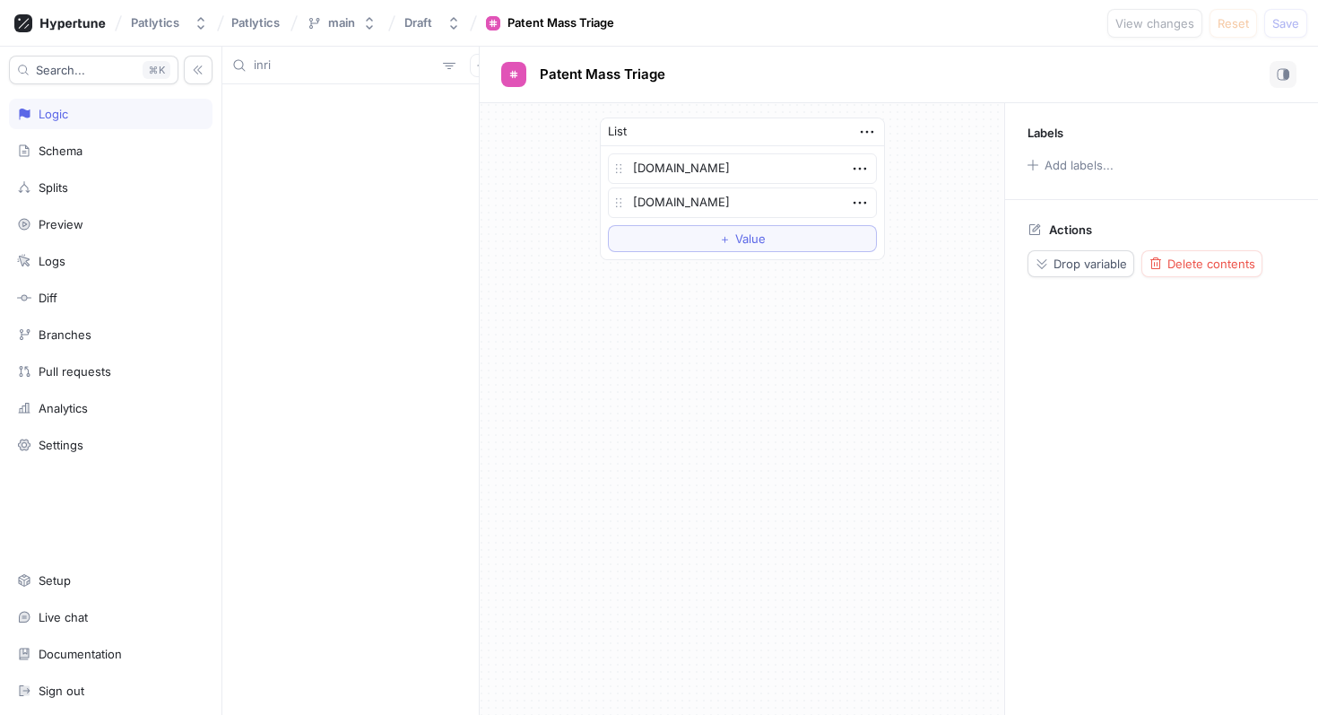
type textarea "x"
type input "inr"
type textarea "x"
type input "in"
type textarea "x"
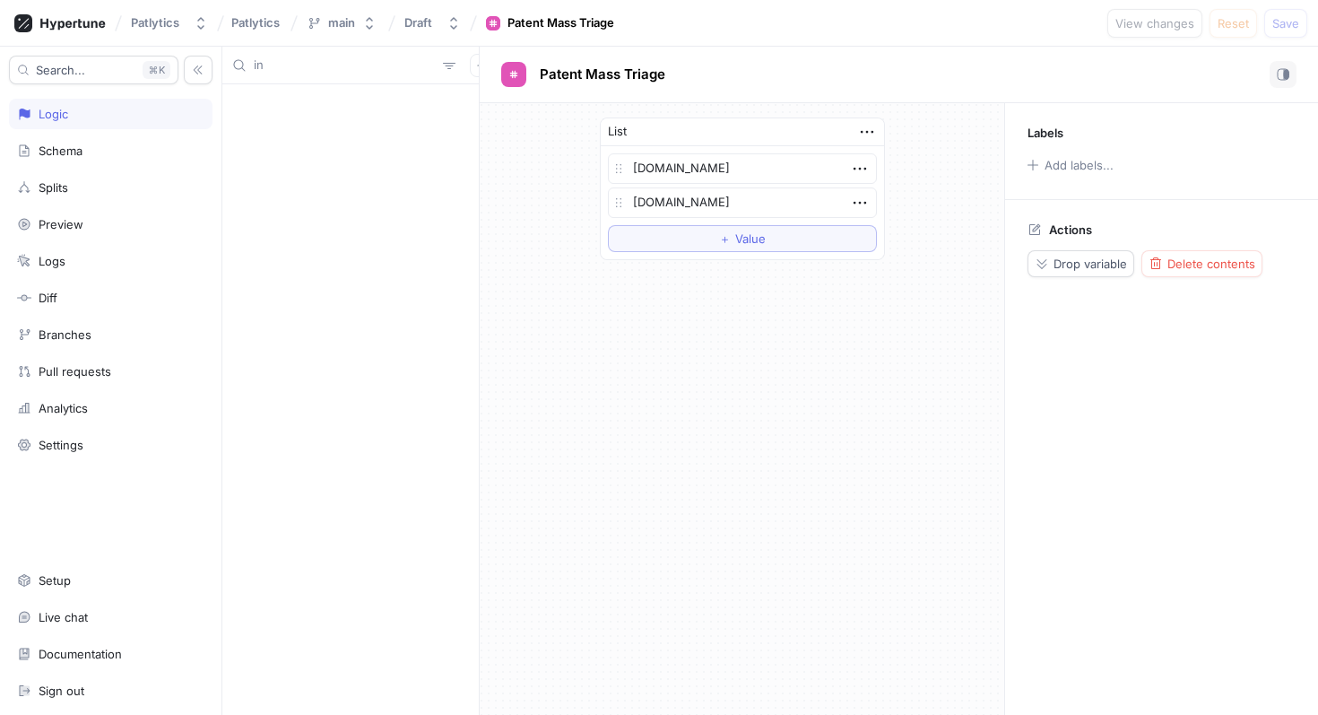
type input "inf"
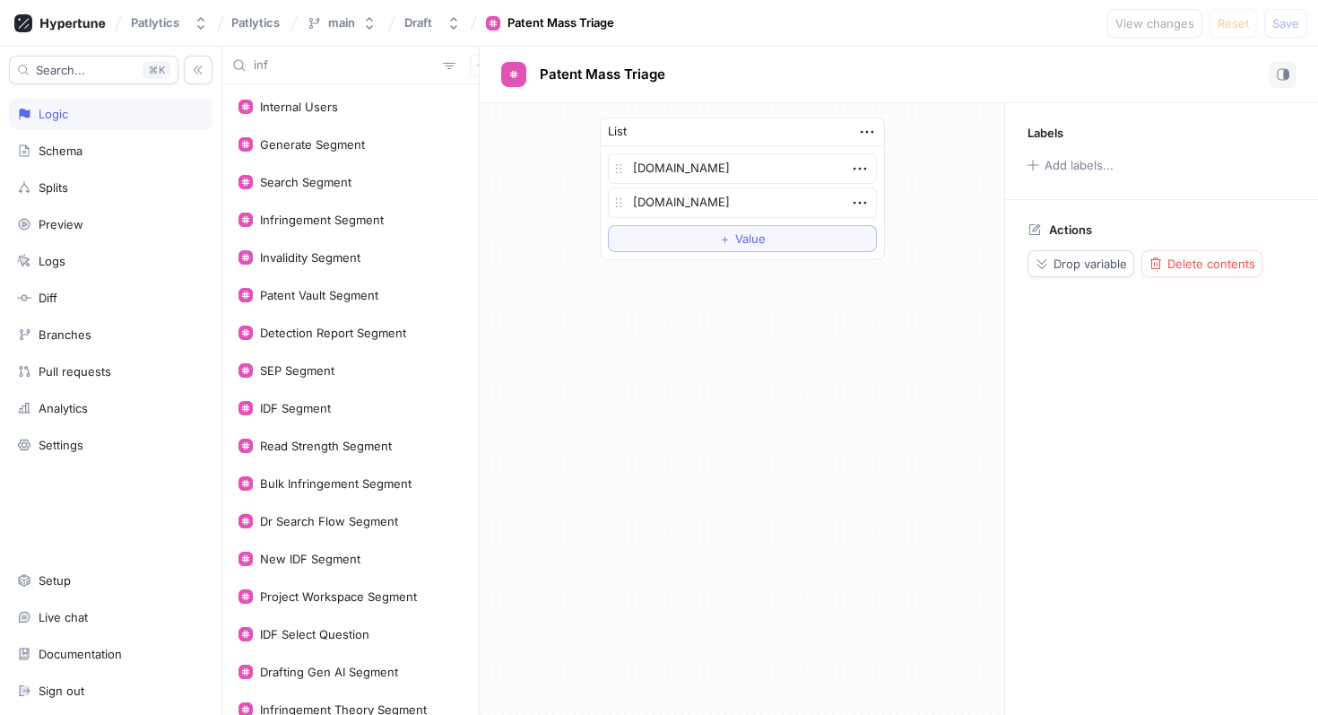
type textarea "x"
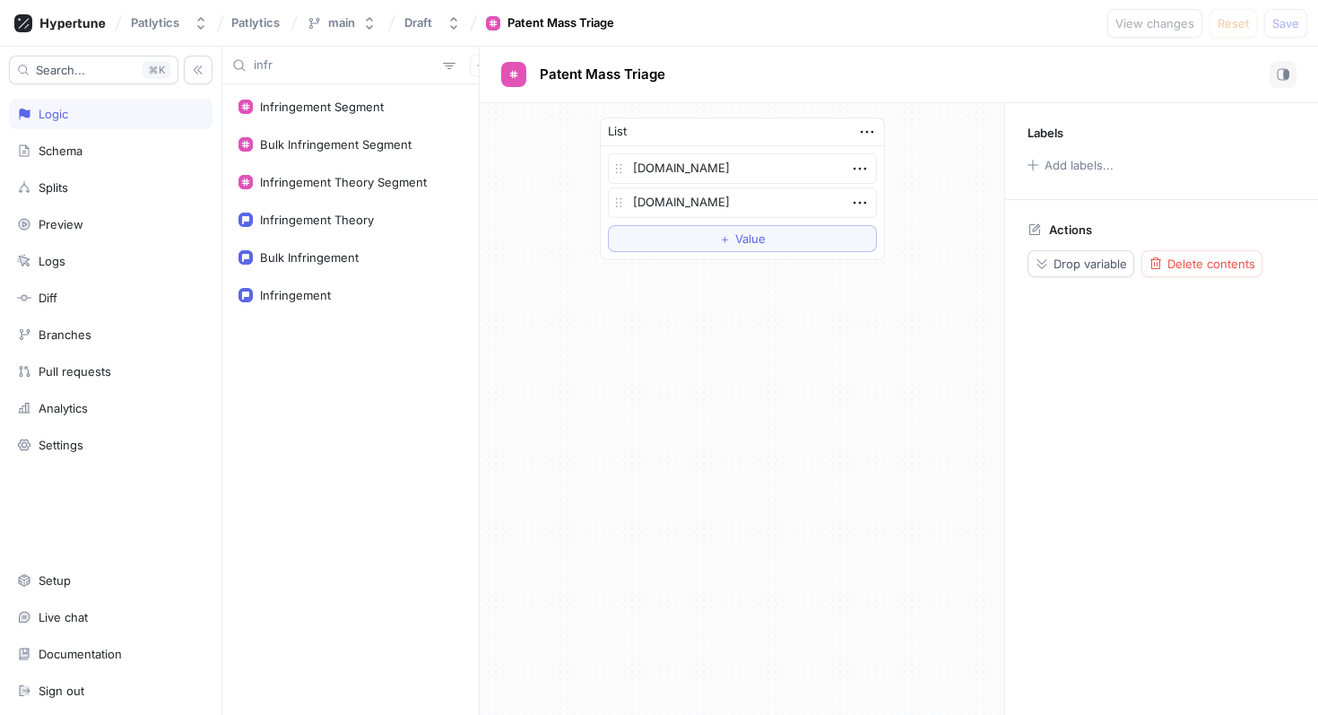
type input "infri"
type textarea "x"
type input "infri"
click at [355, 100] on div "Infringement Segment" at bounding box center [322, 107] width 124 height 14
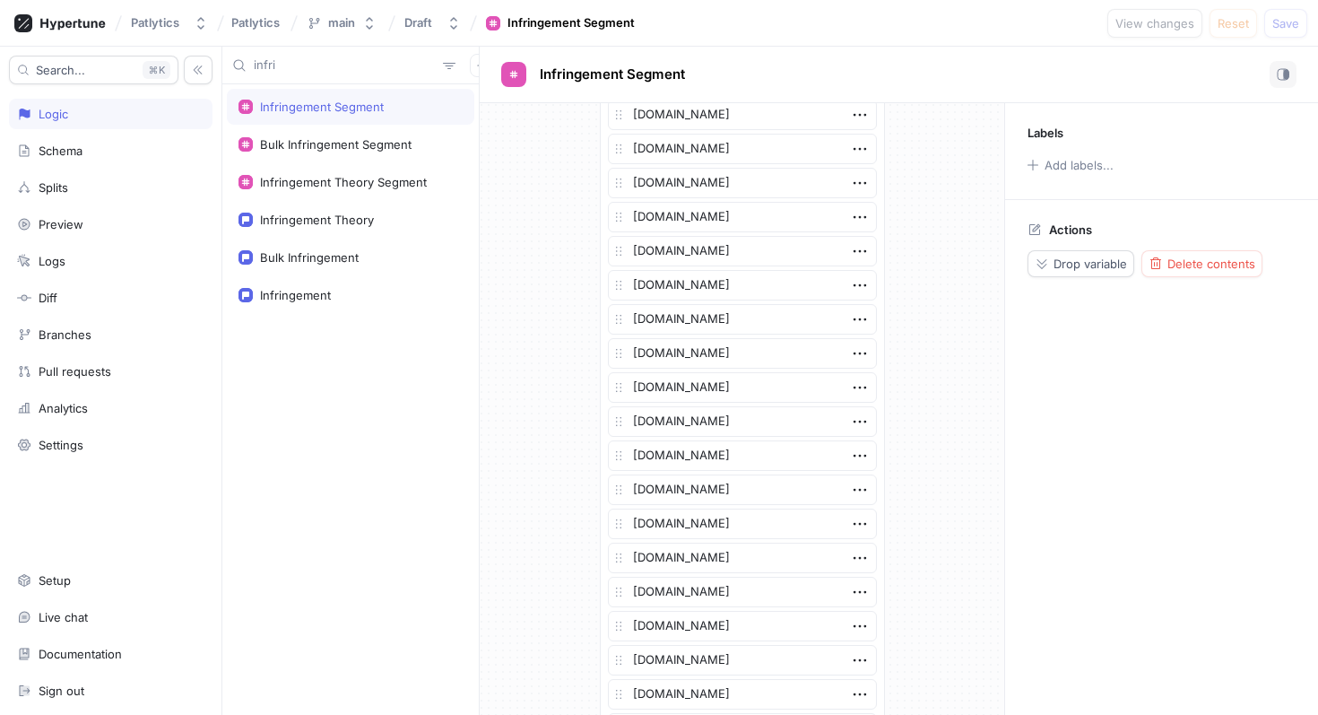
scroll to position [3487, 0]
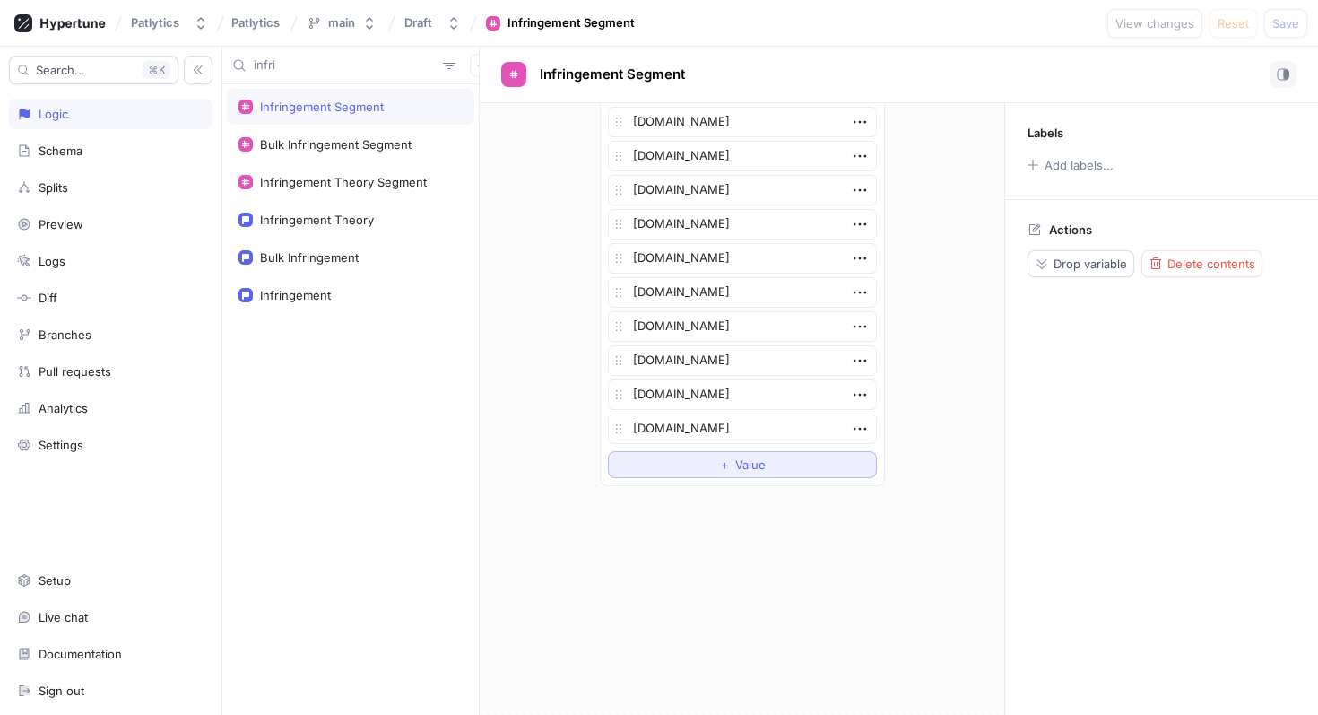
click at [716, 468] on button "＋ Value" at bounding box center [742, 464] width 269 height 27
type textarea "x"
type textarea "j"
type textarea "x"
type textarea "js"
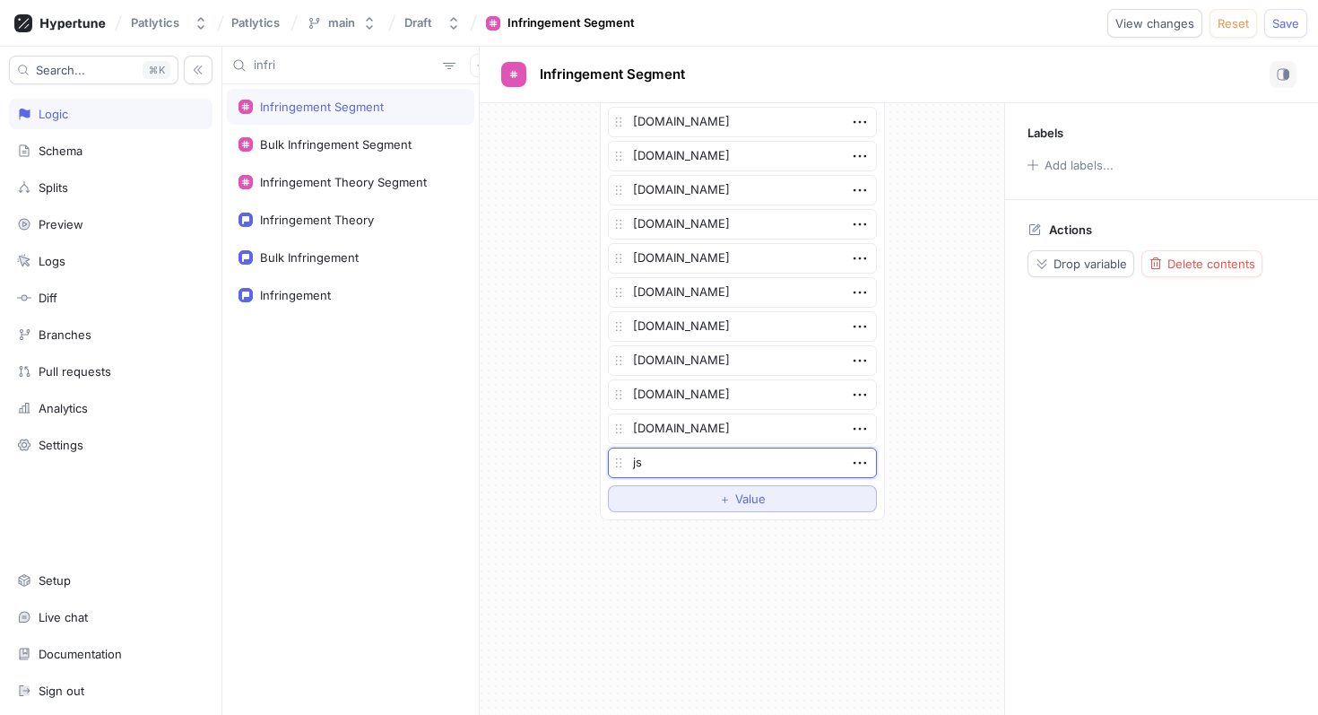
type textarea "x"
type textarea "jsh"
type textarea "x"
type textarea "jshe"
type textarea "x"
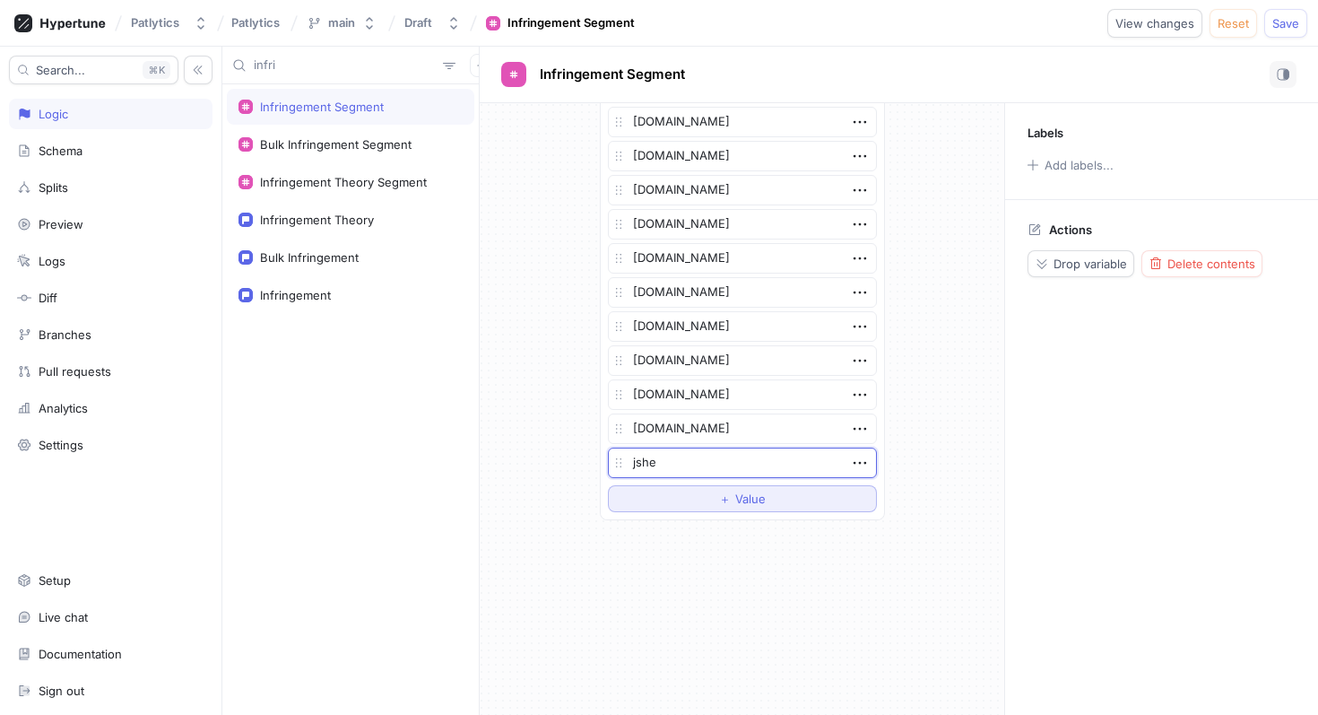
type textarea "jshel"
type textarea "x"
type textarea "jsheld"
type textarea "x"
type textarea "jsheld."
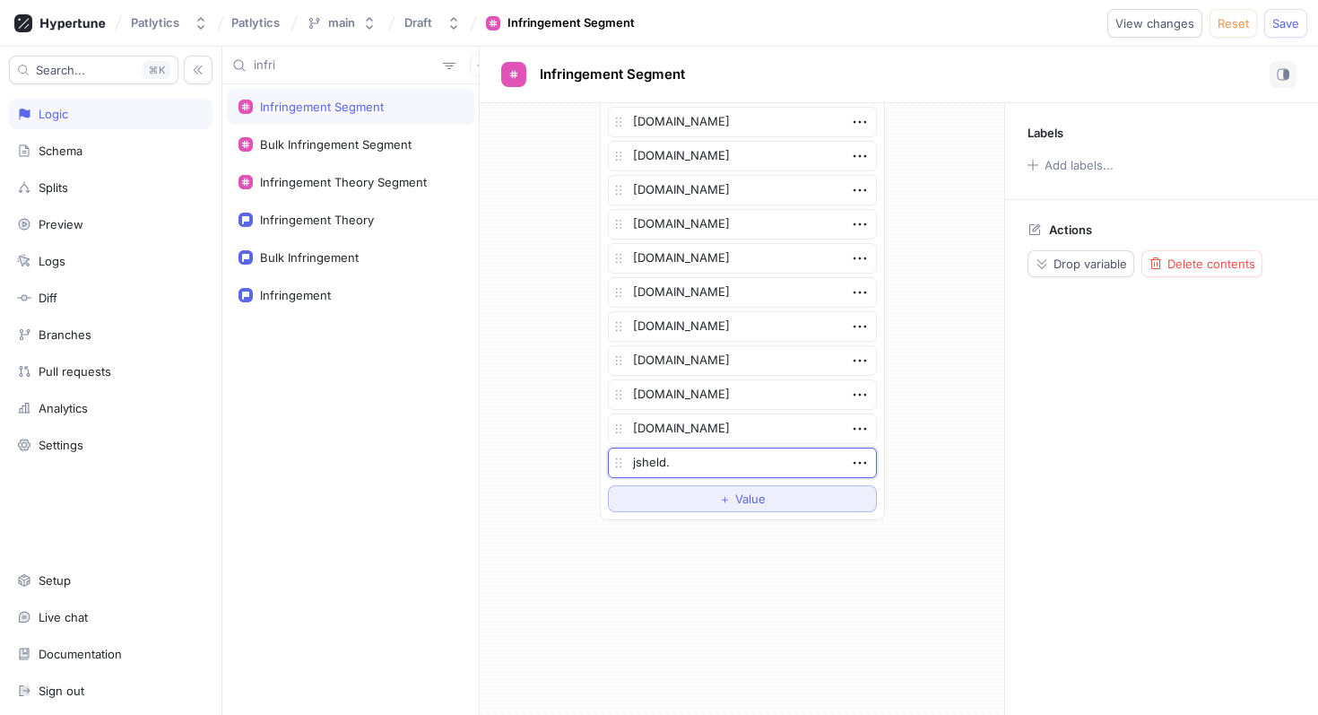
type textarea "x"
type textarea "[DOMAIN_NAME]"
type textarea "x"
type textarea "[DOMAIN_NAME]"
click at [1286, 26] on span "Save" at bounding box center [1285, 23] width 27 height 11
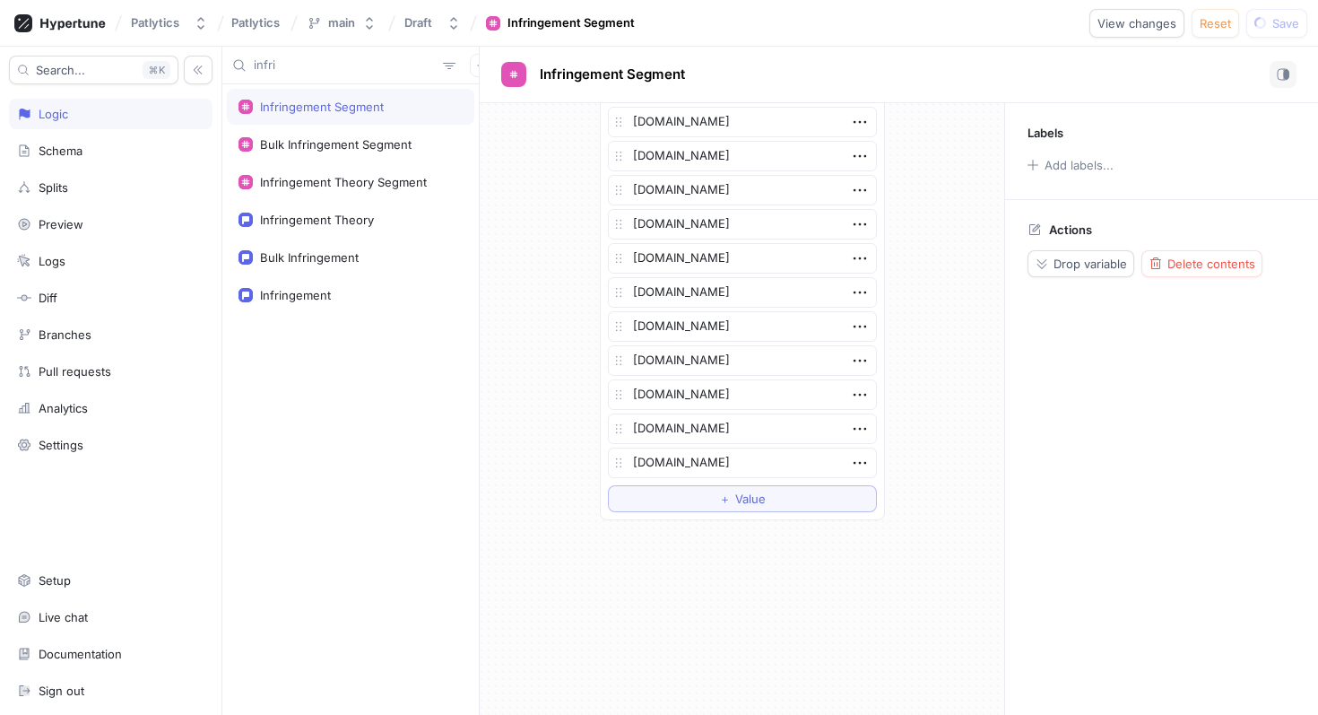
type textarea "x"
click at [319, 65] on input "infri" at bounding box center [345, 65] width 182 height 18
type input "js"
type textarea "x"
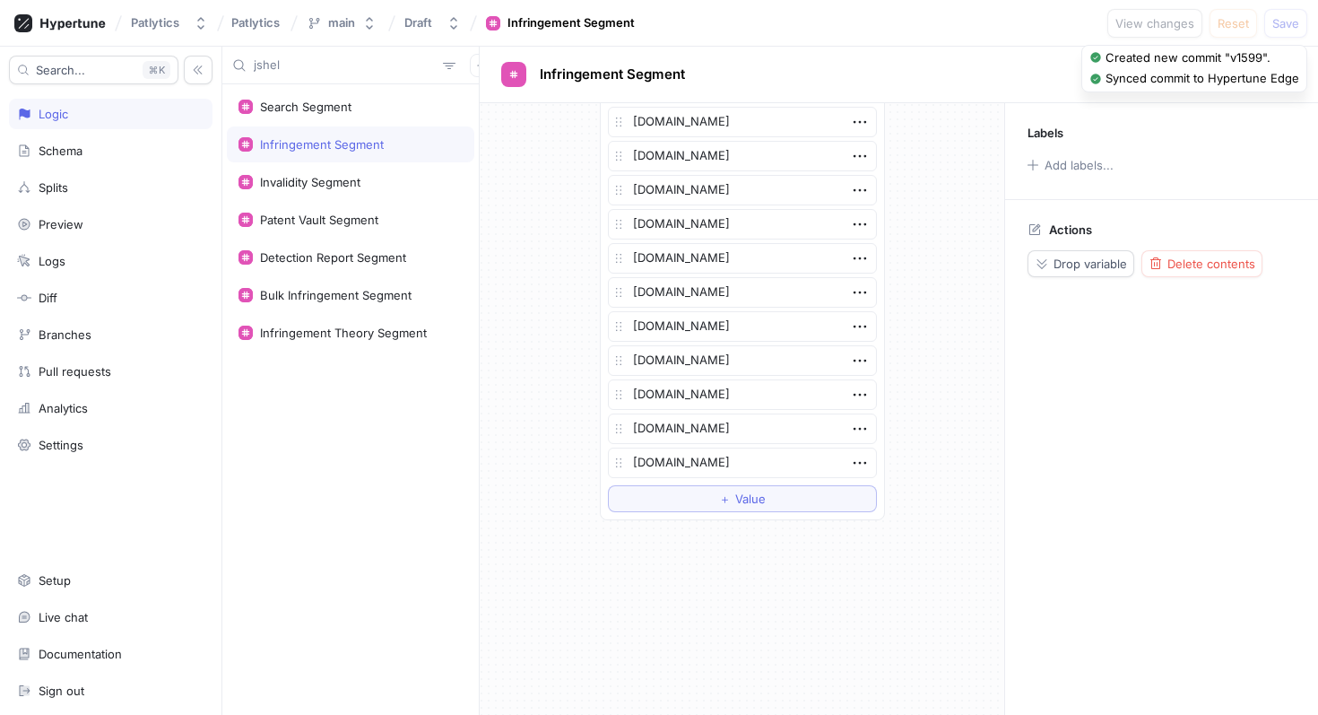
type input "jsheld"
type textarea "x"
type input "jsheld"
